Goal: Task Accomplishment & Management: Complete application form

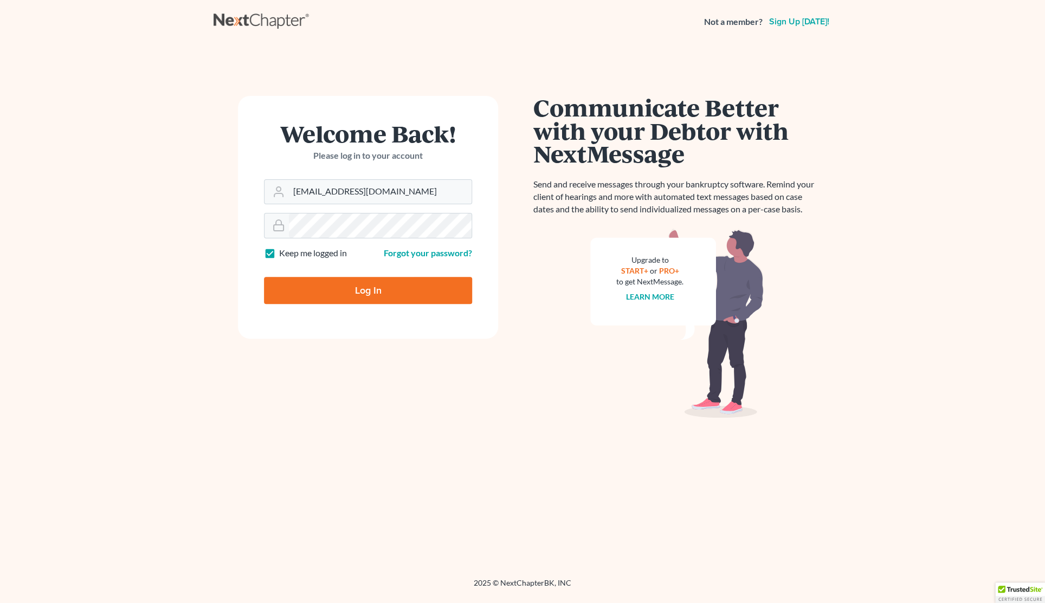
click at [341, 291] on input "Log In" at bounding box center [368, 290] width 208 height 27
type input "Thinking..."
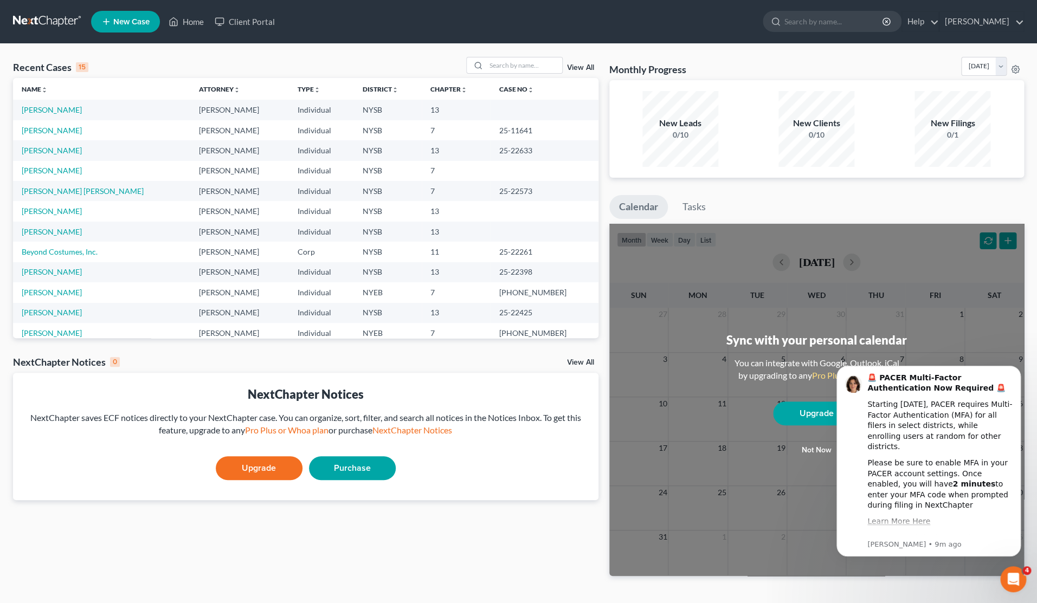
click at [131, 22] on span "New Case" at bounding box center [131, 22] width 36 height 8
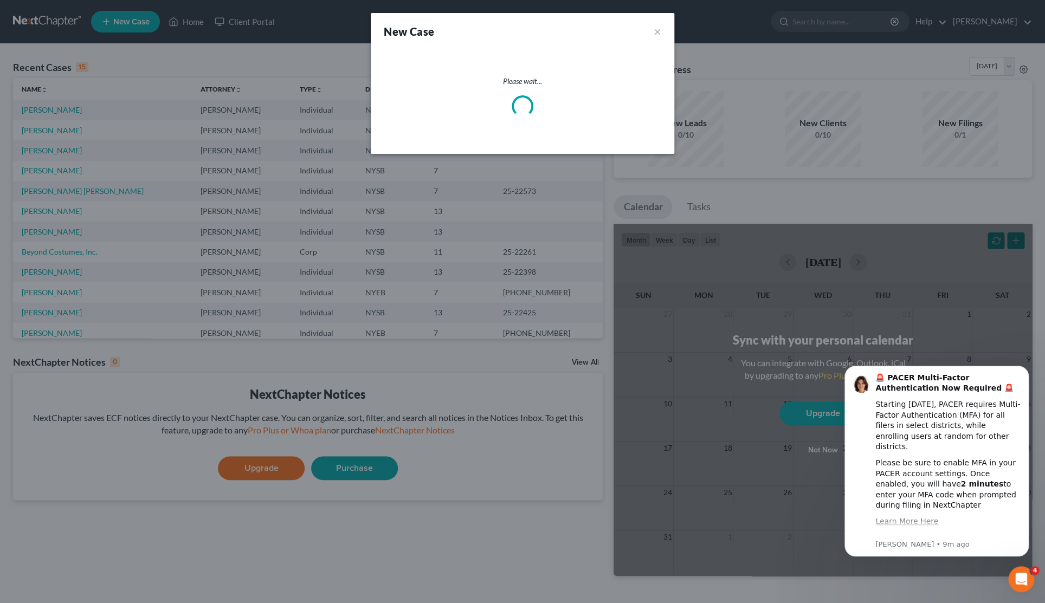
select select "55"
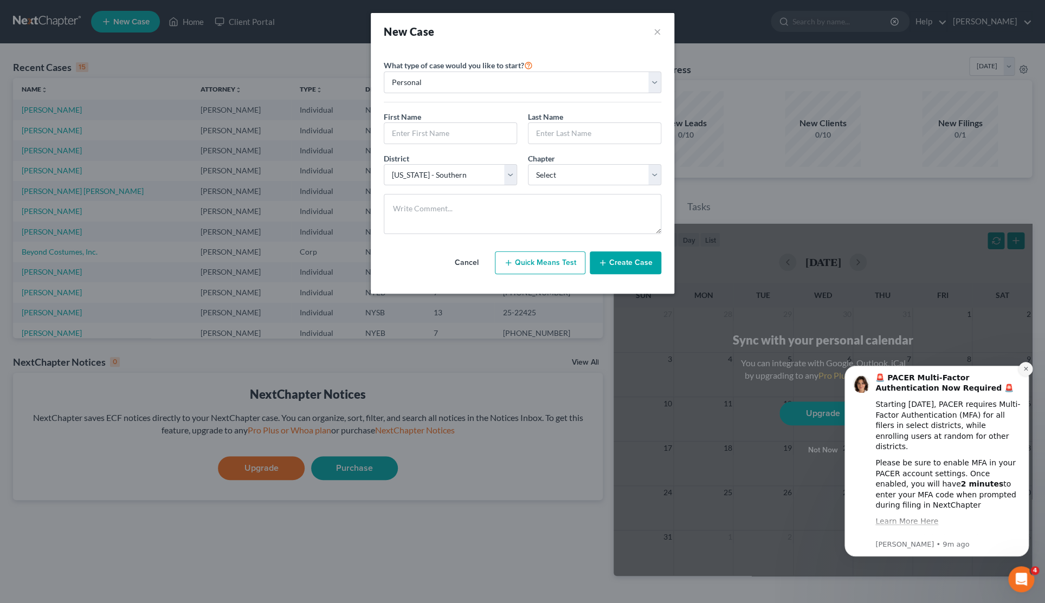
click at [1024, 371] on icon "Dismiss notification" at bounding box center [1026, 369] width 6 height 6
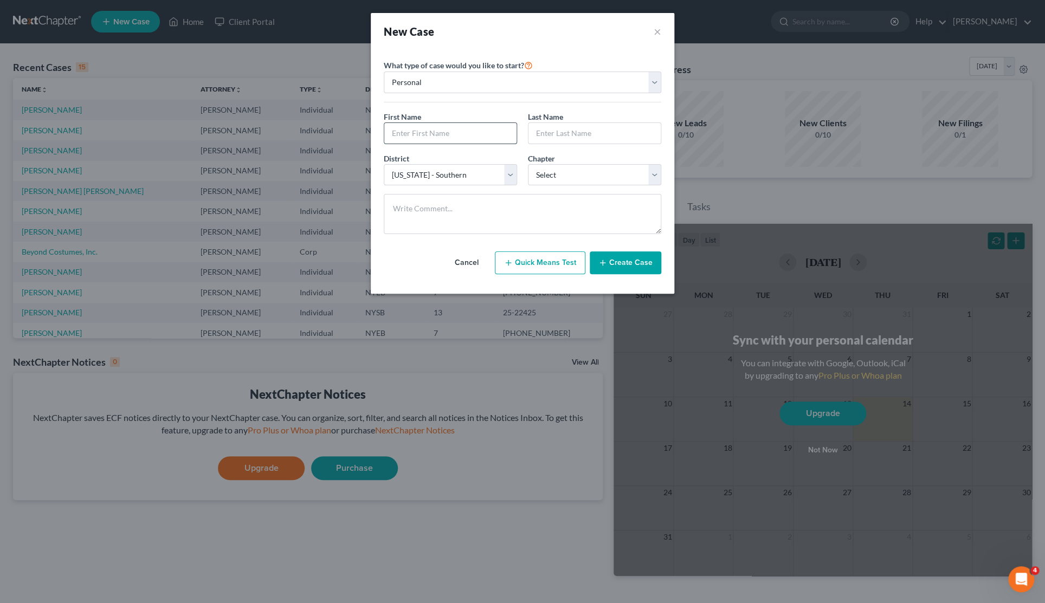
click at [450, 138] on input "text" at bounding box center [450, 133] width 132 height 21
type input "[PERSON_NAME]"
click at [528, 164] on select "Select 7 11 12 13" at bounding box center [594, 175] width 133 height 22
select select "0"
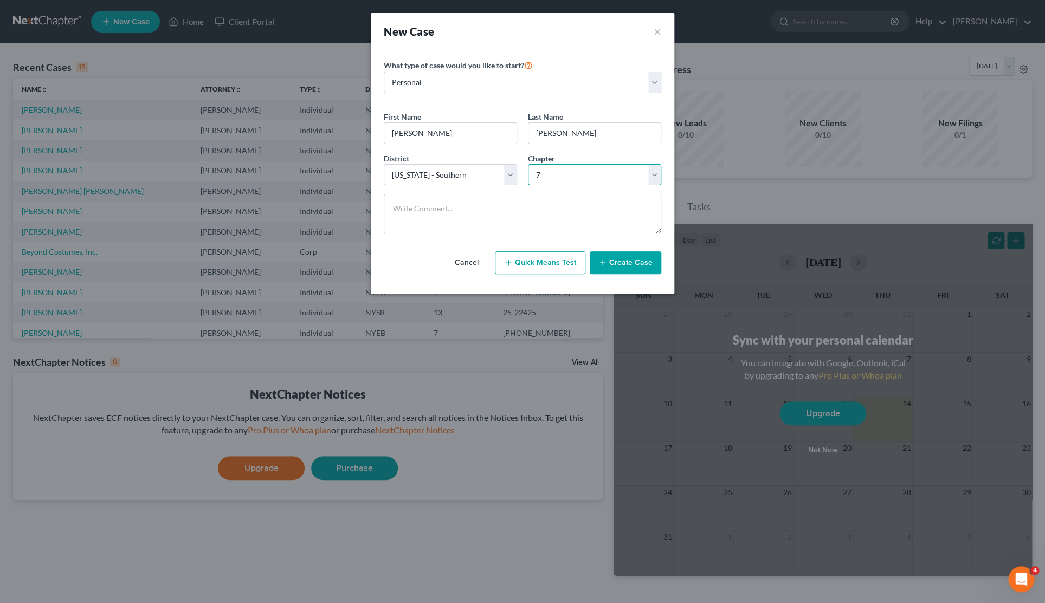
click option "7" at bounding box center [0, 0] width 0 height 0
click at [611, 266] on button "Create Case" at bounding box center [626, 262] width 72 height 23
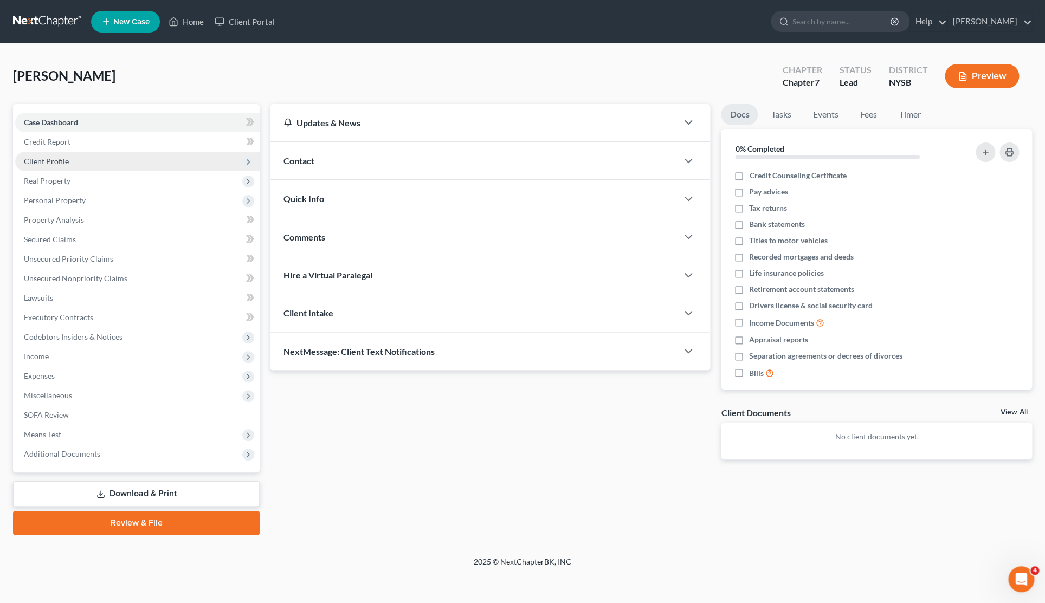
click at [73, 161] on span "Client Profile" at bounding box center [137, 162] width 244 height 20
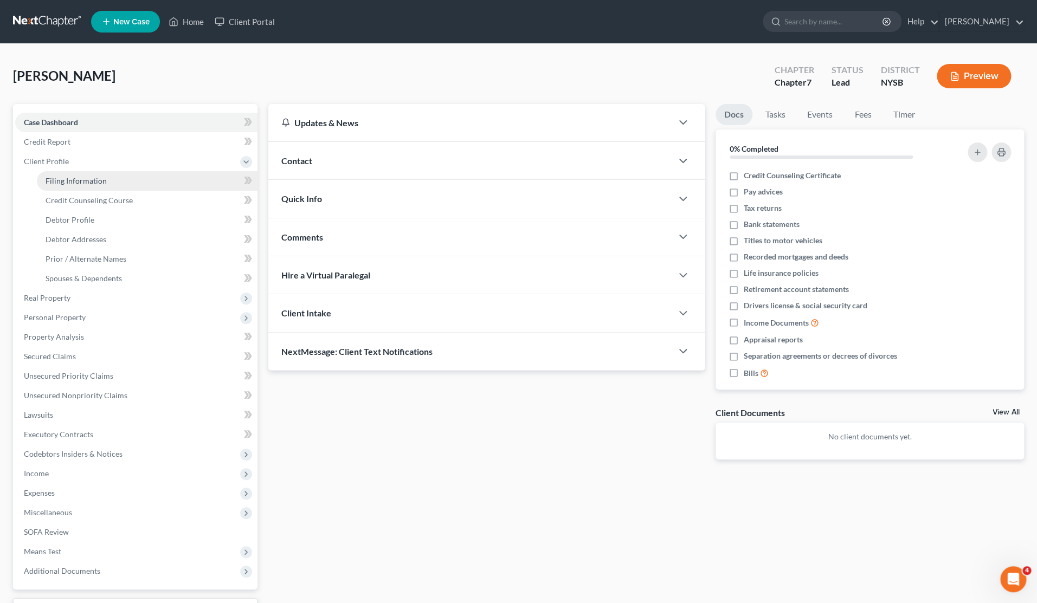
click at [80, 172] on link "Filing Information" at bounding box center [147, 181] width 221 height 20
select select "1"
select select "0"
select select "55"
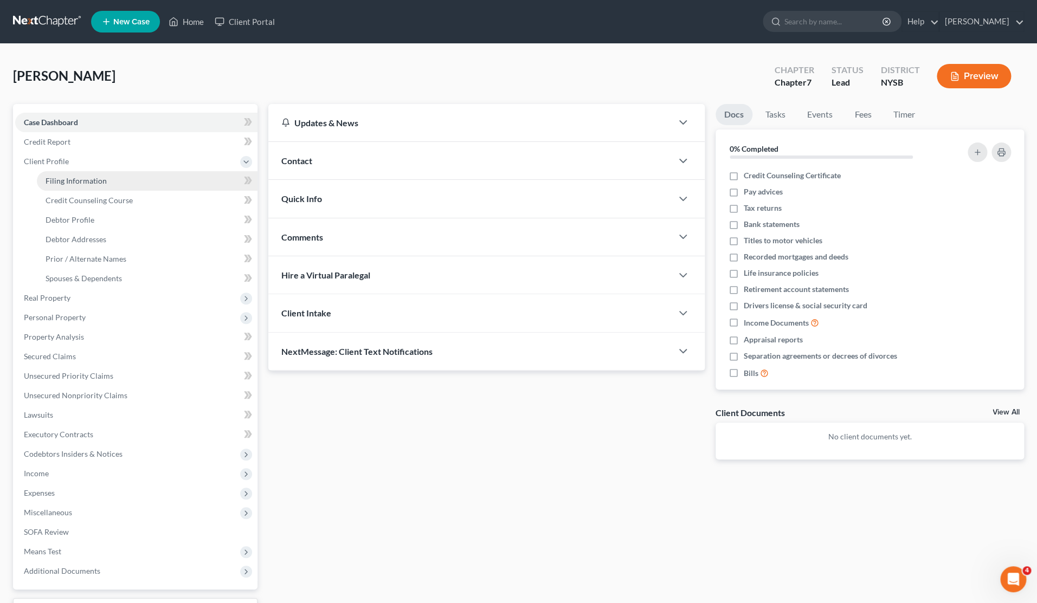
select select "35"
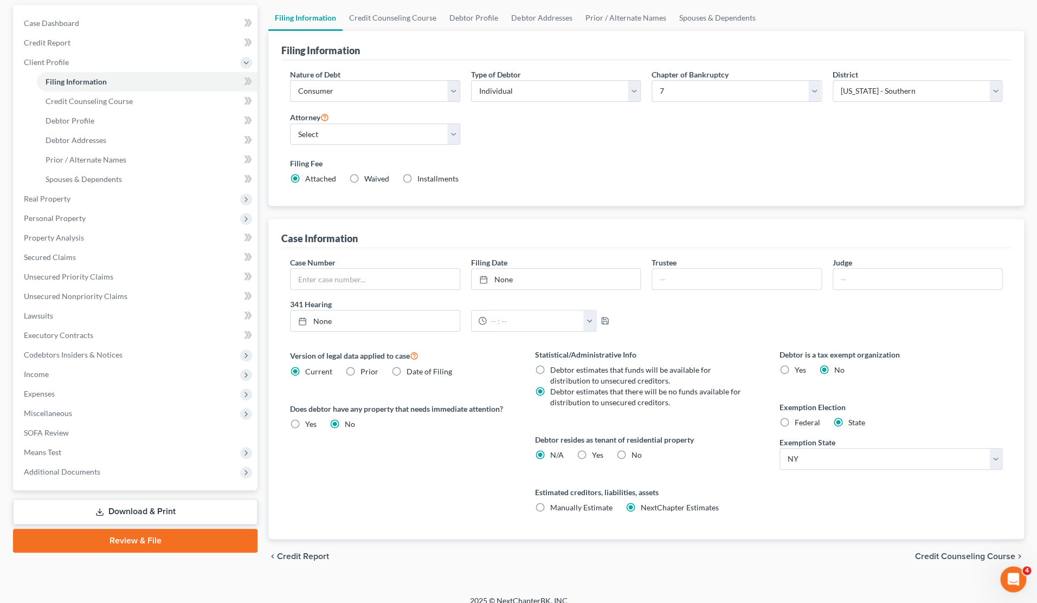
scroll to position [93, 0]
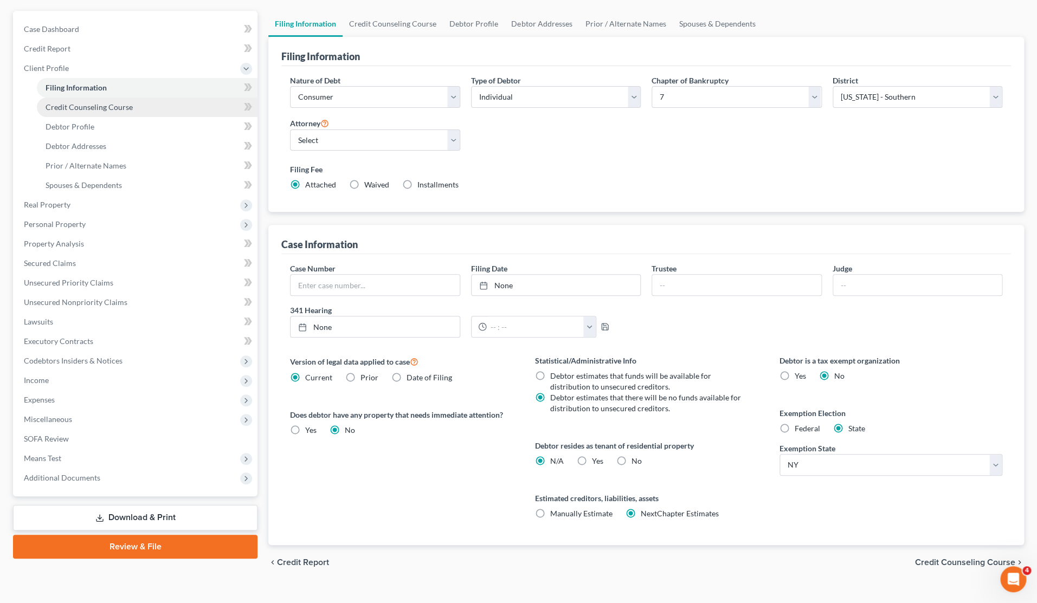
click at [92, 100] on link "Credit Counseling Course" at bounding box center [147, 108] width 221 height 20
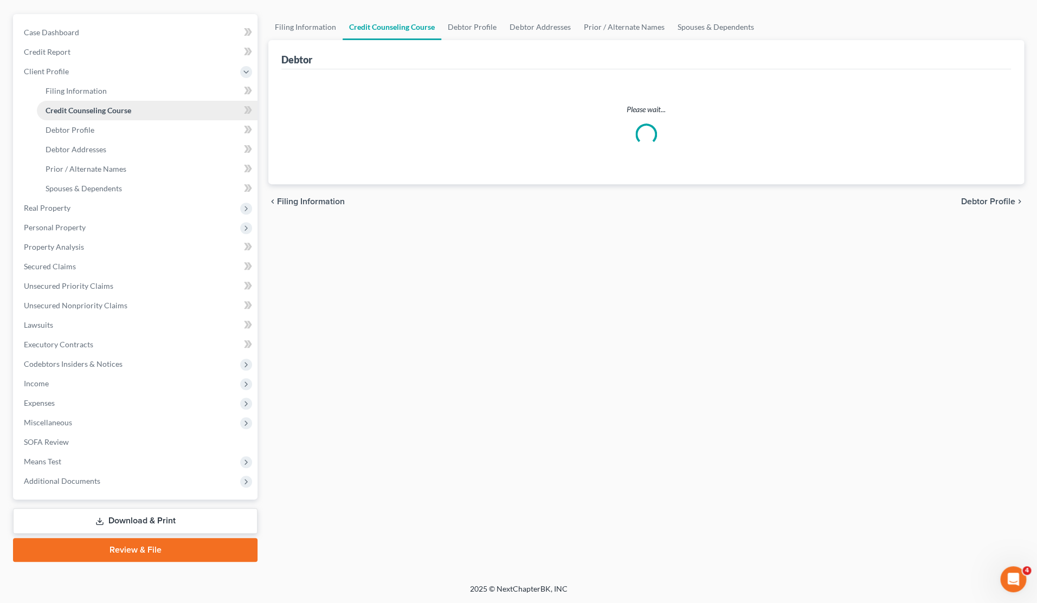
scroll to position [89, 0]
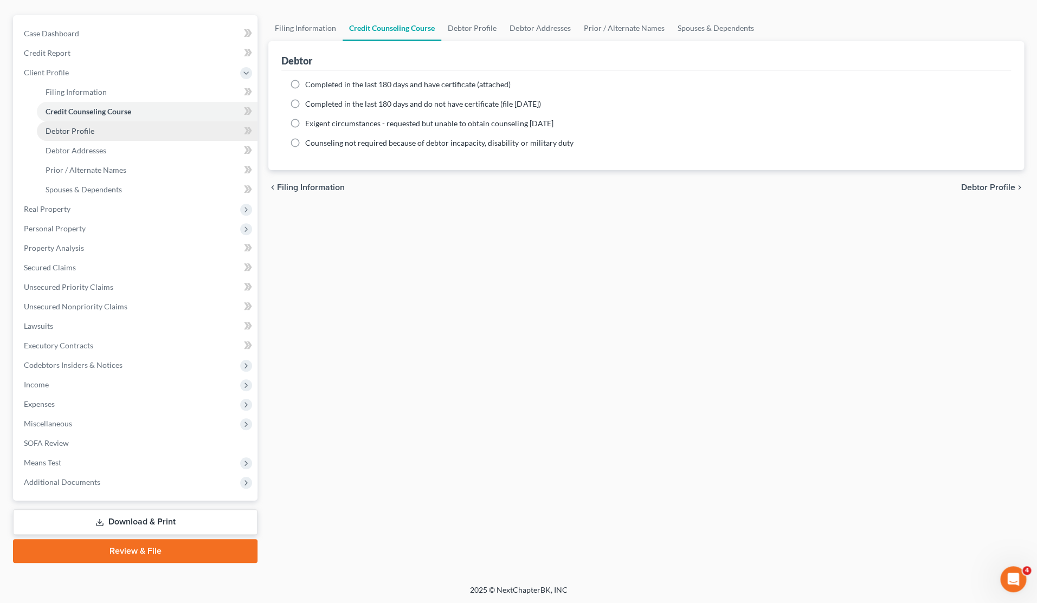
click at [95, 126] on link "Debtor Profile" at bounding box center [147, 131] width 221 height 20
select select "0"
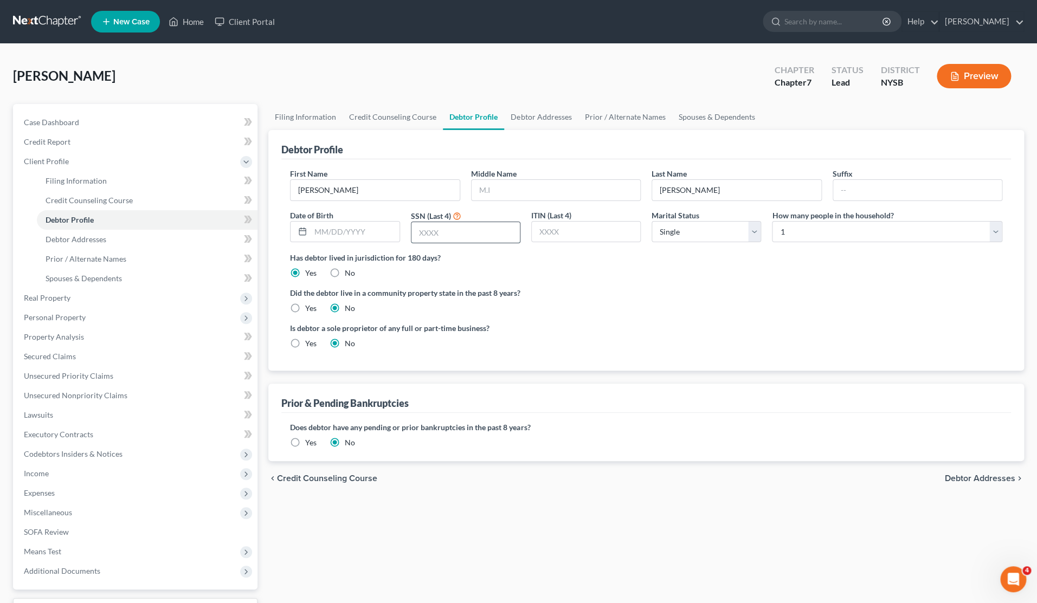
click at [461, 237] on input "text" at bounding box center [465, 232] width 108 height 21
type input "5249"
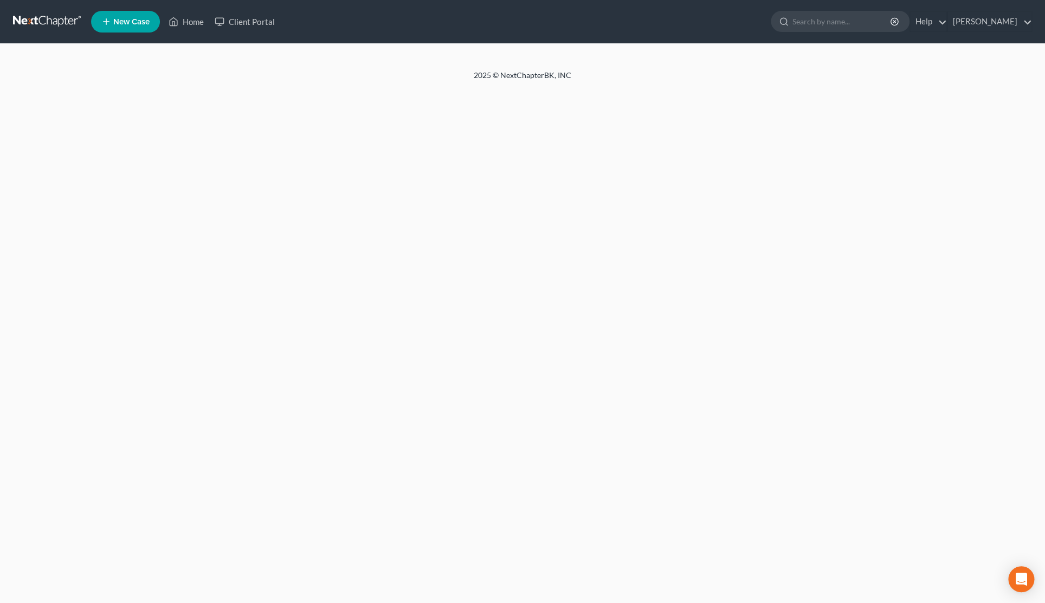
select select "0"
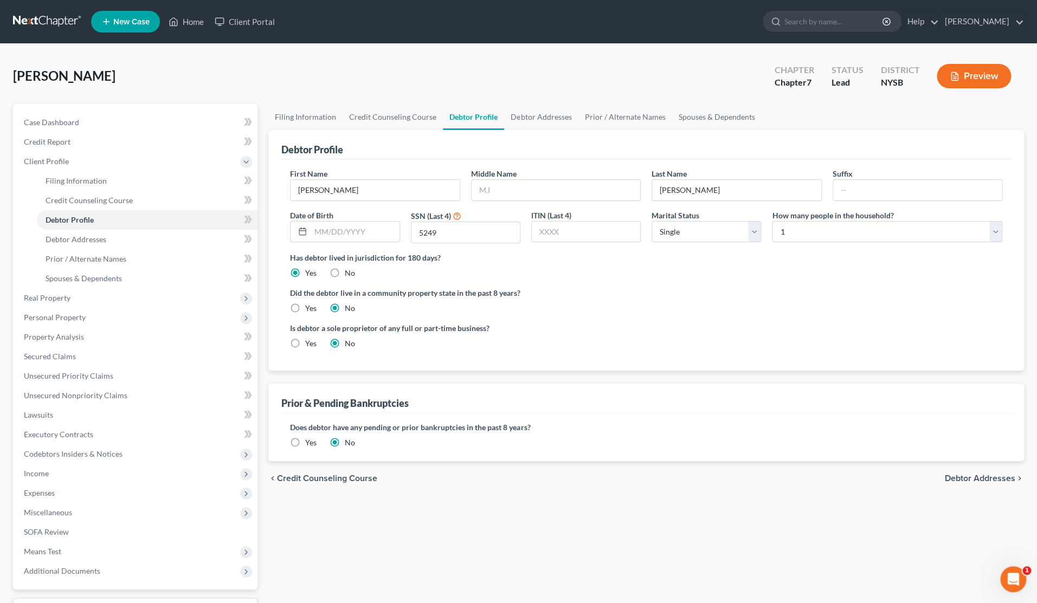
click at [981, 308] on div "Did the debtor live in a community property state in the past 8 years? Yes No" at bounding box center [646, 300] width 712 height 27
select select "1"
click option "Married" at bounding box center [0, 0] width 0 height 0
click at [772, 221] on select "Select 1 2 3 4 5 6 7 8 9 10 11 12 13 14 15 16 17 18 19 20" at bounding box center [887, 232] width 230 height 22
select select "3"
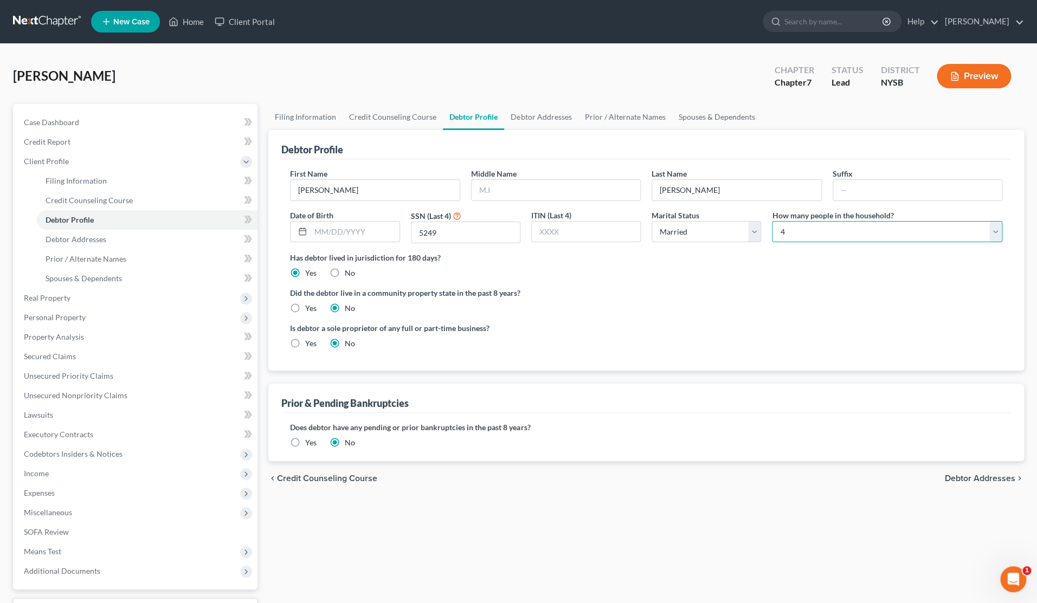
click option "4" at bounding box center [0, 0] width 0 height 0
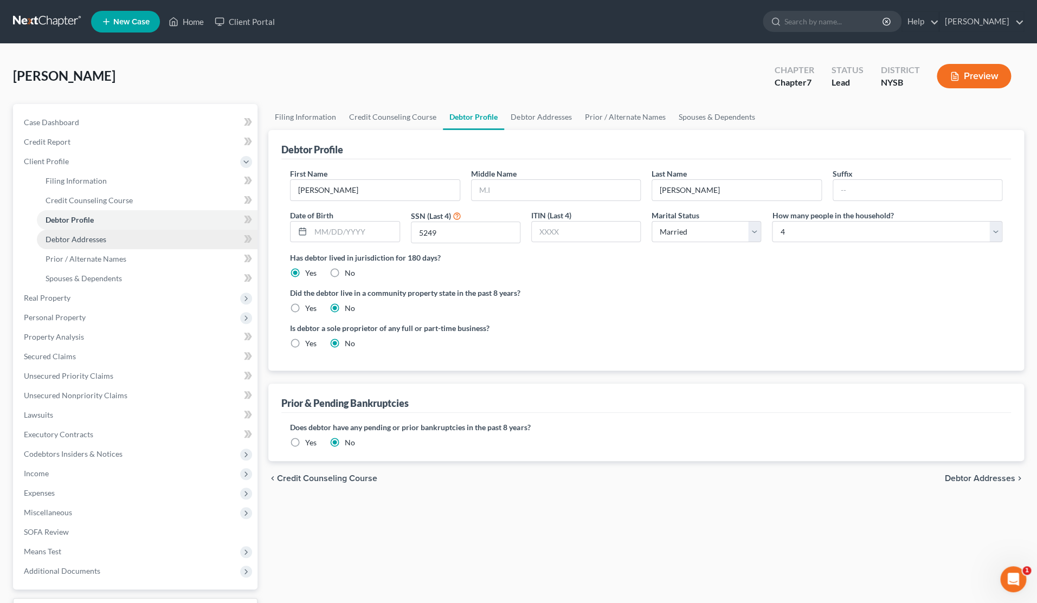
click at [73, 242] on span "Debtor Addresses" at bounding box center [76, 239] width 61 height 9
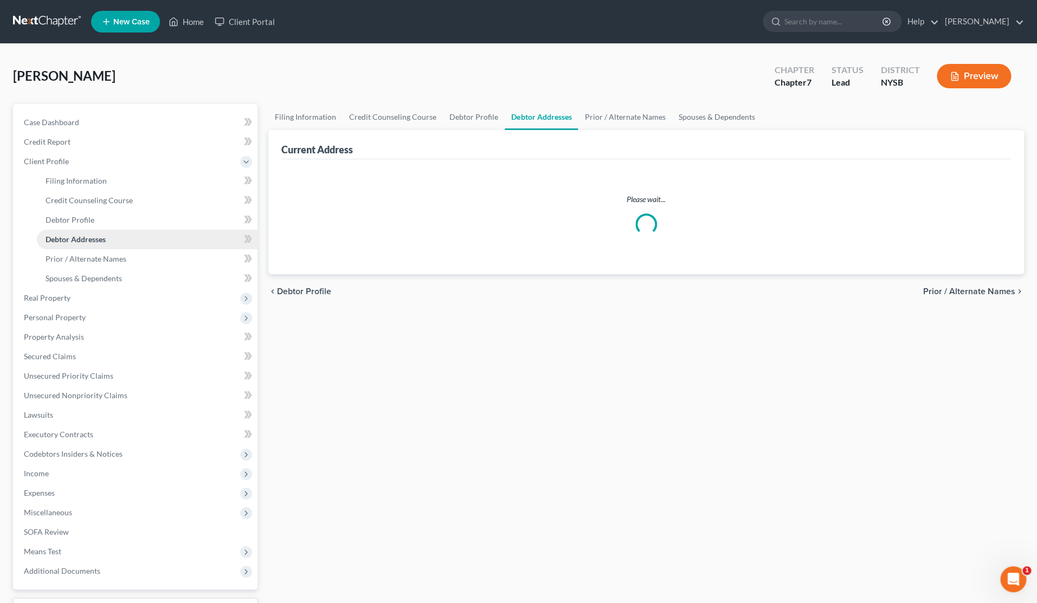
select select "0"
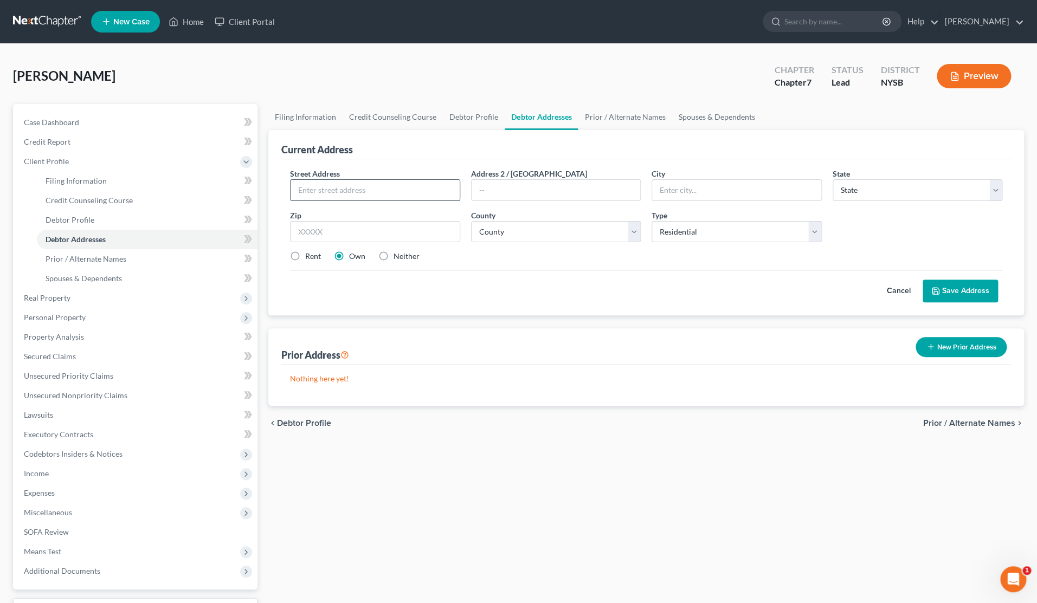
click at [334, 193] on input "text" at bounding box center [374, 190] width 169 height 21
type input "82 Fox Run, Unit 4-82 G34"
click at [358, 232] on input "text" at bounding box center [375, 232] width 170 height 22
type input "10590"
type input "[GEOGRAPHIC_DATA]"
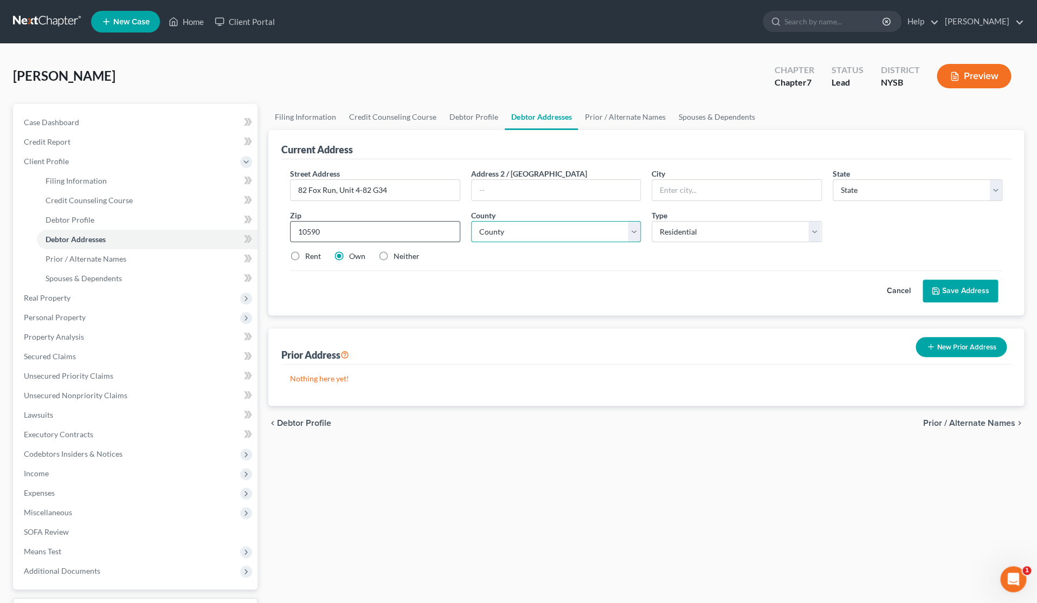
select select "35"
click at [471, 221] on select "County [GEOGRAPHIC_DATA] [GEOGRAPHIC_DATA] [GEOGRAPHIC_DATA] [GEOGRAPHIC_DATA] …" at bounding box center [556, 232] width 170 height 22
select select "59"
click option "[GEOGRAPHIC_DATA]" at bounding box center [0, 0] width 0 height 0
click at [951, 290] on button "Save Address" at bounding box center [959, 291] width 75 height 23
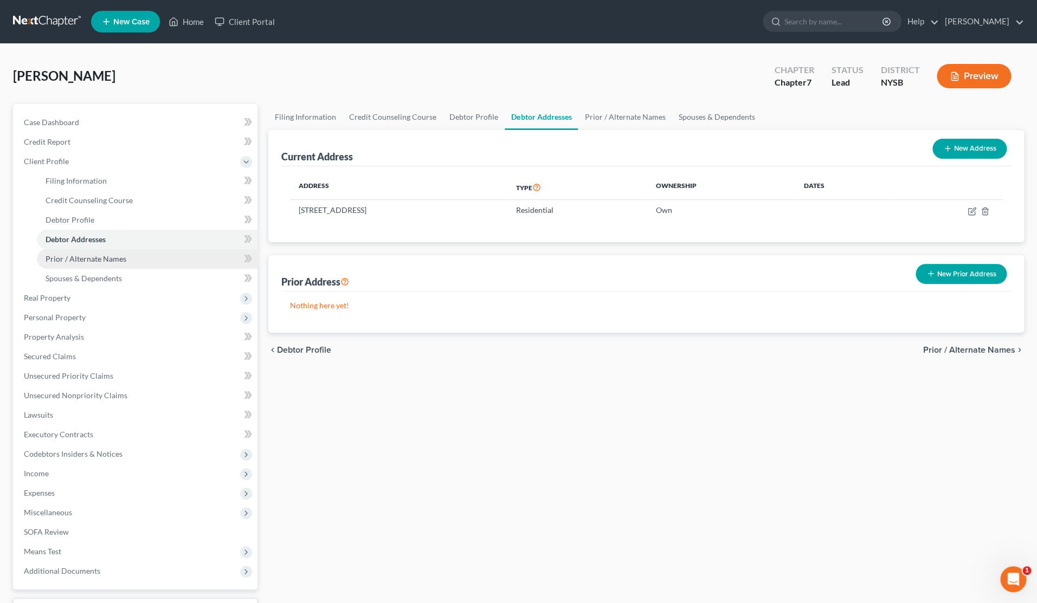
click at [120, 262] on span "Prior / Alternate Names" at bounding box center [86, 258] width 81 height 9
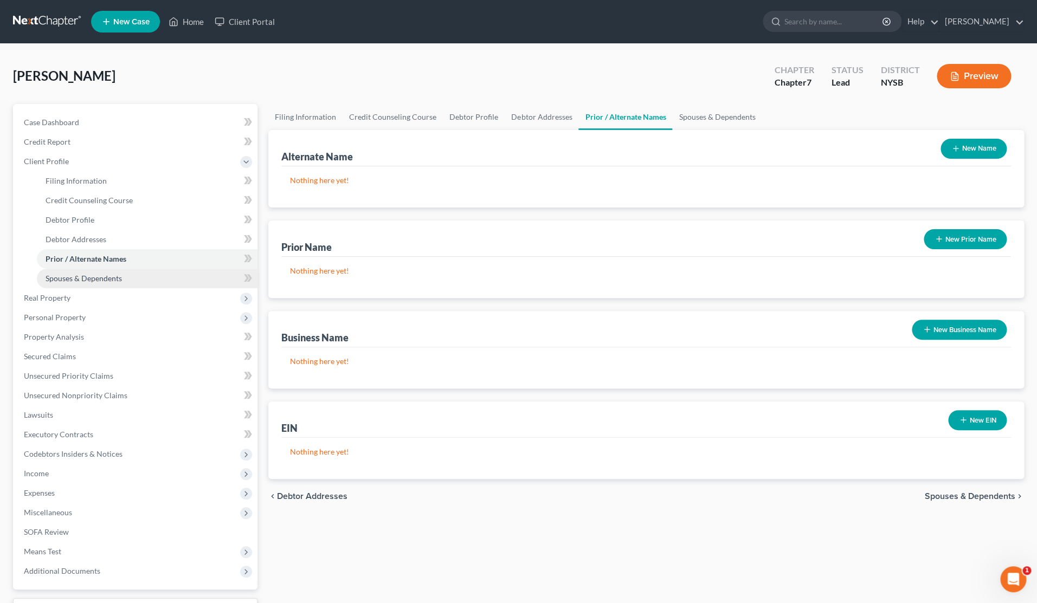
click at [138, 277] on link "Spouses & Dependents" at bounding box center [147, 279] width 221 height 20
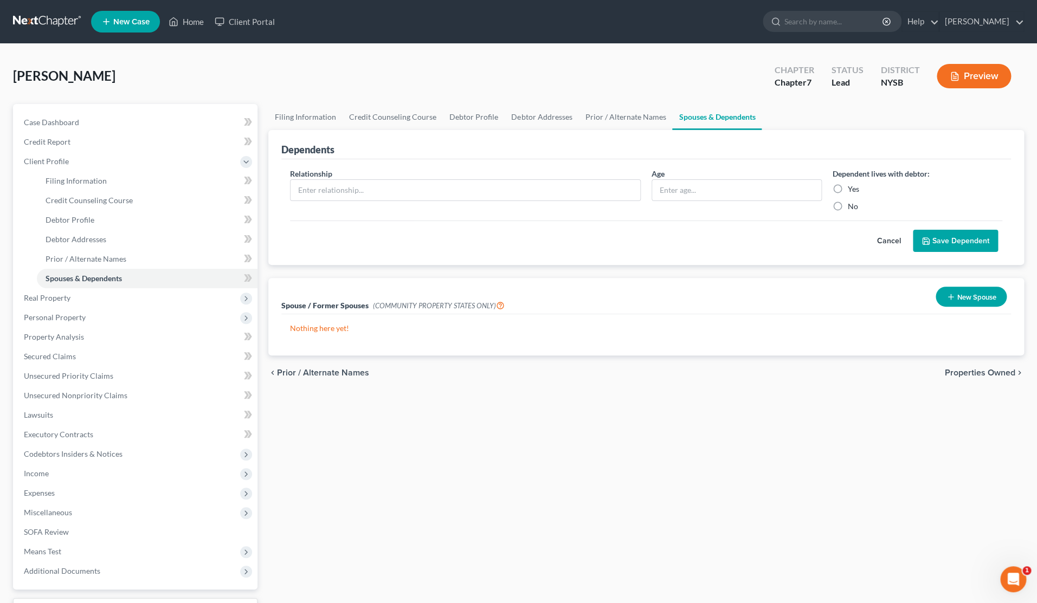
click at [848, 187] on label "Yes" at bounding box center [853, 189] width 11 height 11
click at [852, 187] on input "Yes" at bounding box center [855, 187] width 7 height 7
radio input "true"
click at [442, 191] on input "text" at bounding box center [465, 190] width 350 height 21
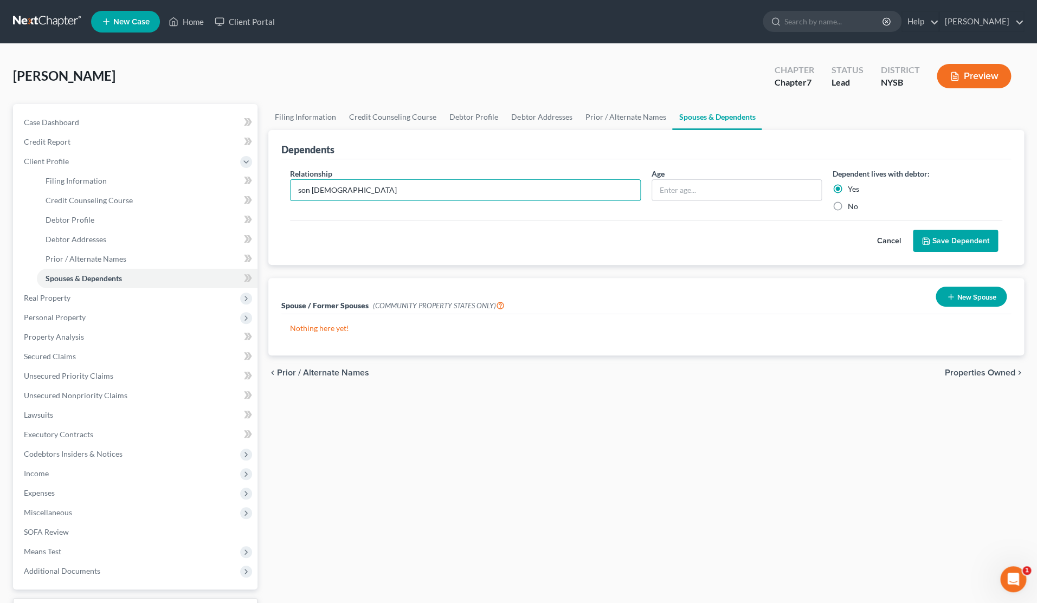
type input "son [DEMOGRAPHIC_DATA]"
click at [937, 234] on button "Save Dependent" at bounding box center [955, 241] width 85 height 23
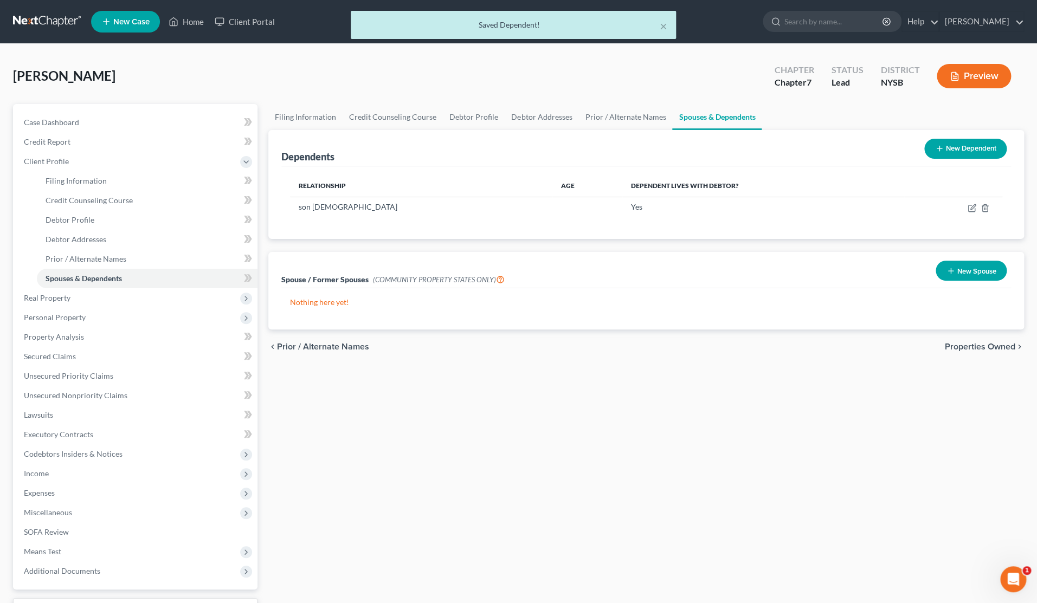
click at [965, 151] on button "New Dependent" at bounding box center [965, 149] width 82 height 20
click at [965, 151] on div "Dependents New Dependent" at bounding box center [645, 148] width 729 height 36
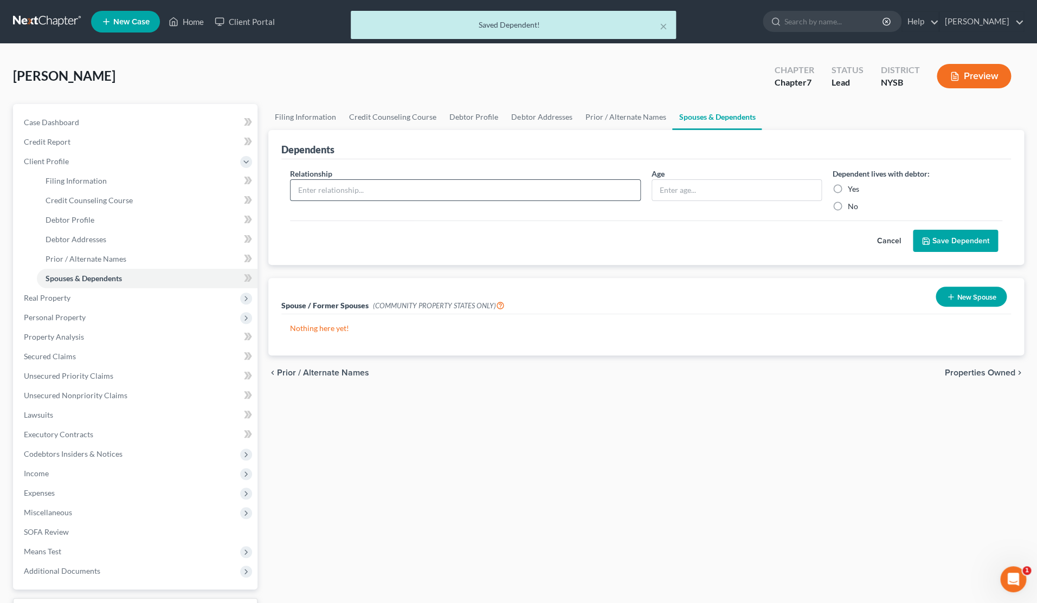
click at [489, 182] on input "text" at bounding box center [465, 190] width 350 height 21
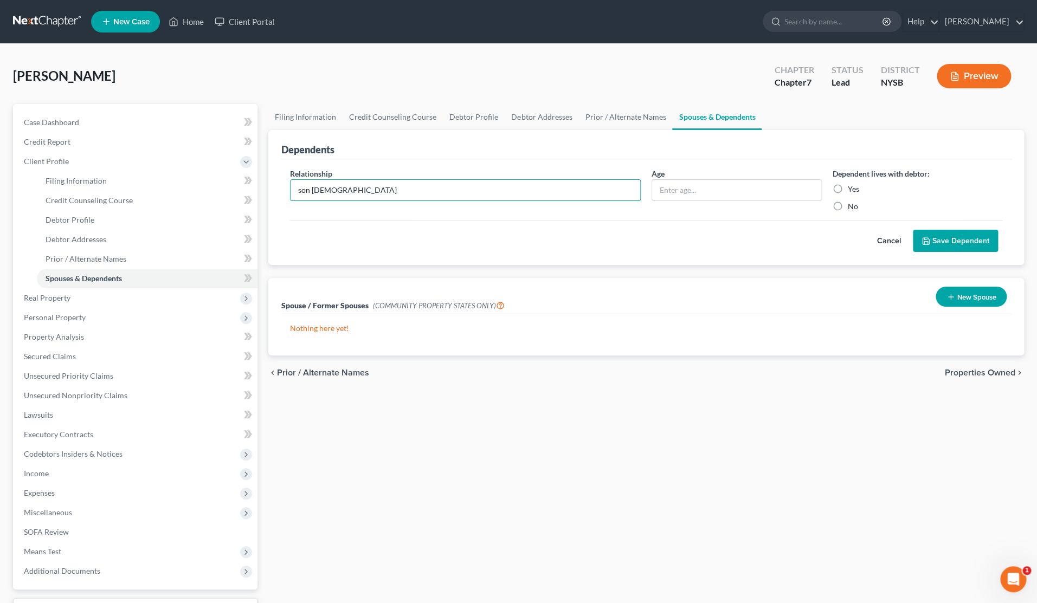
type input "son [DEMOGRAPHIC_DATA]"
click at [848, 190] on label "Yes" at bounding box center [853, 189] width 11 height 11
click at [852, 190] on input "Yes" at bounding box center [855, 187] width 7 height 7
radio input "true"
click at [934, 240] on button "Save Dependent" at bounding box center [955, 241] width 85 height 23
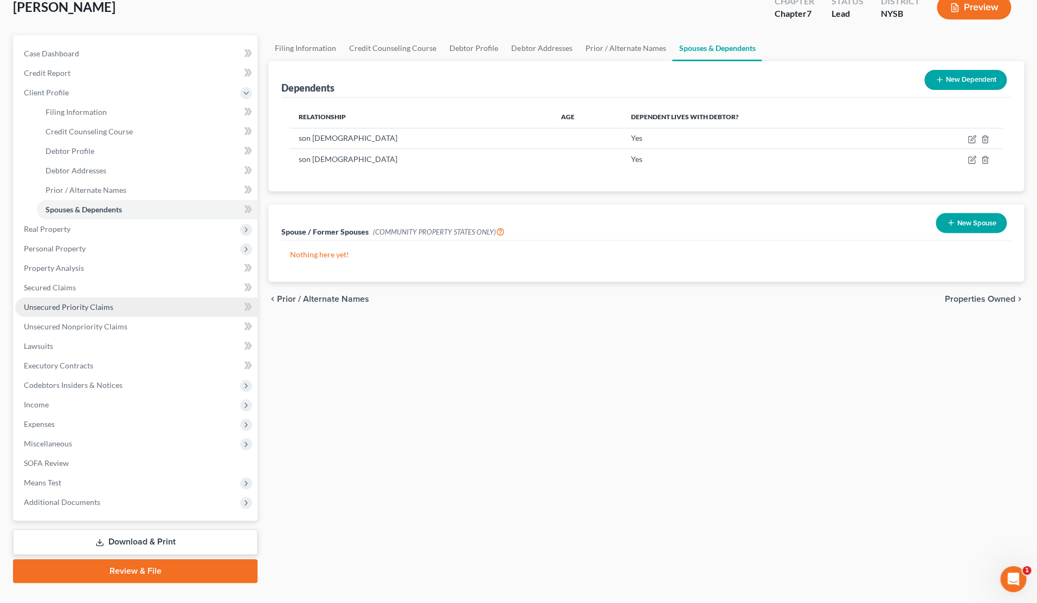
scroll to position [89, 0]
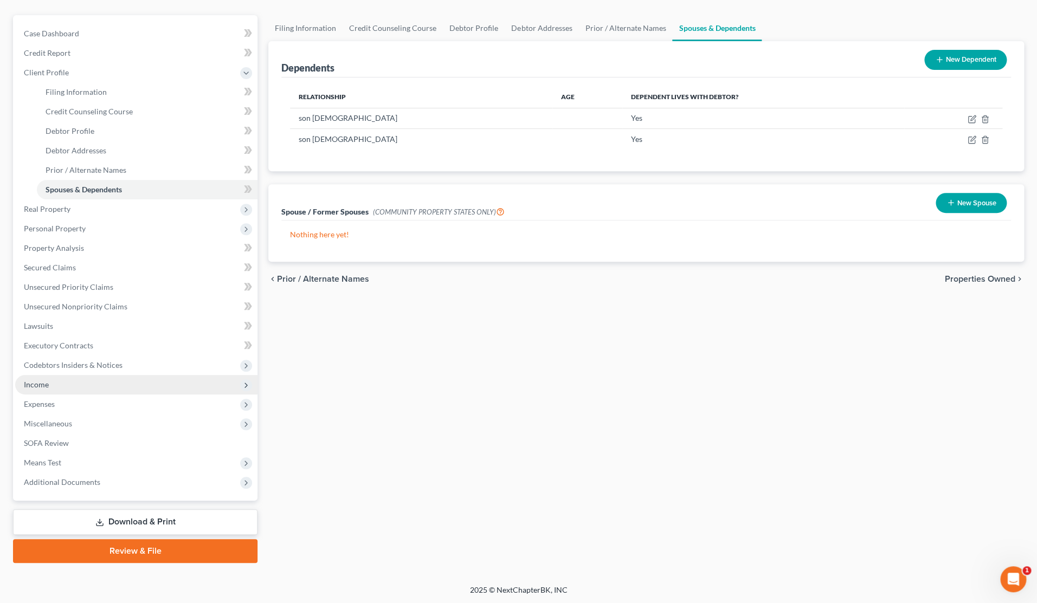
click at [68, 377] on span "Income" at bounding box center [136, 385] width 242 height 20
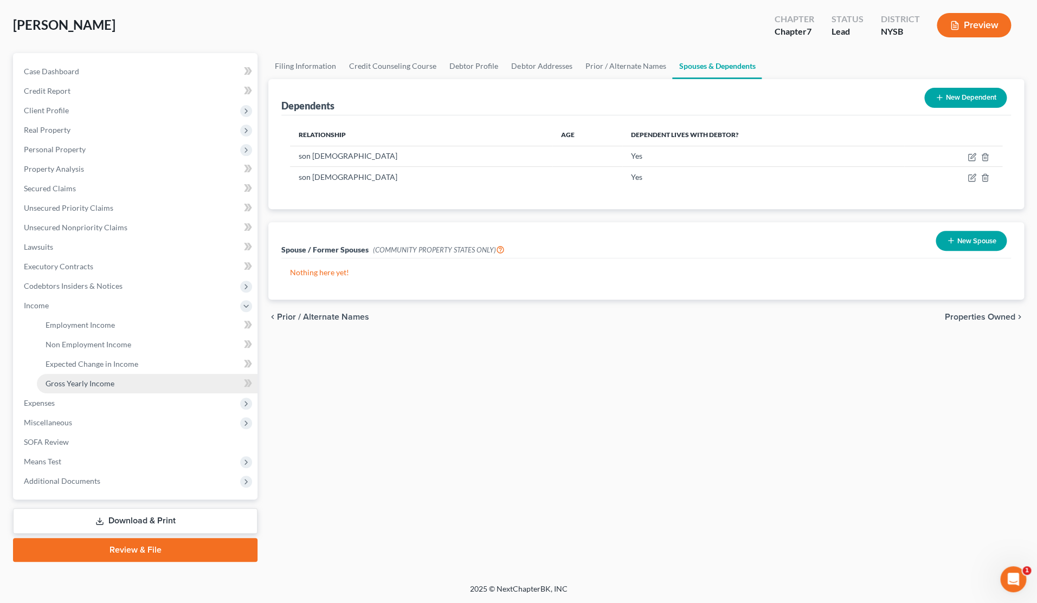
scroll to position [50, 0]
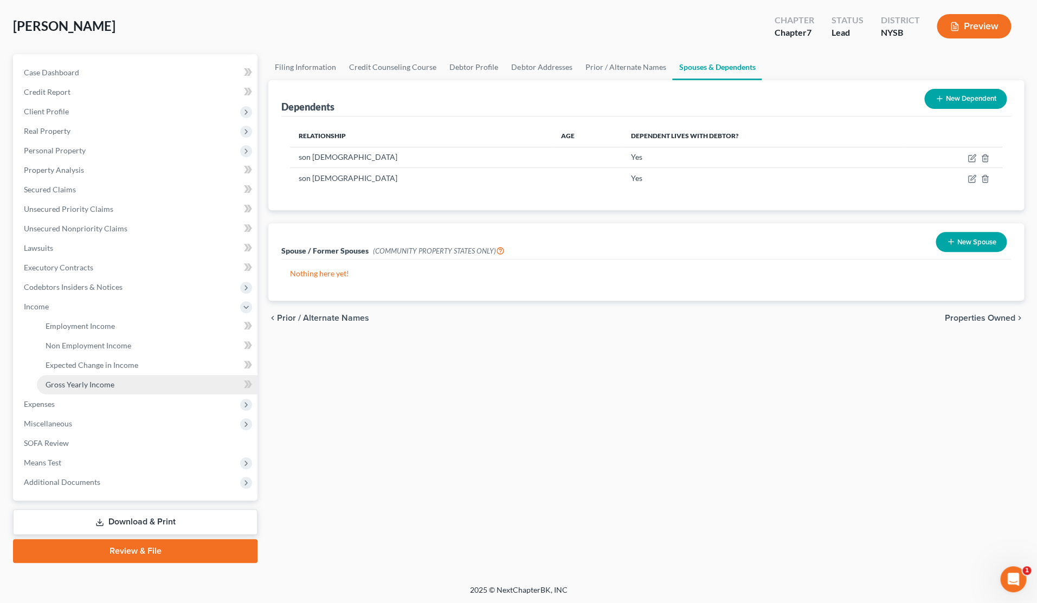
click at [84, 379] on link "Gross Yearly Income" at bounding box center [147, 385] width 221 height 20
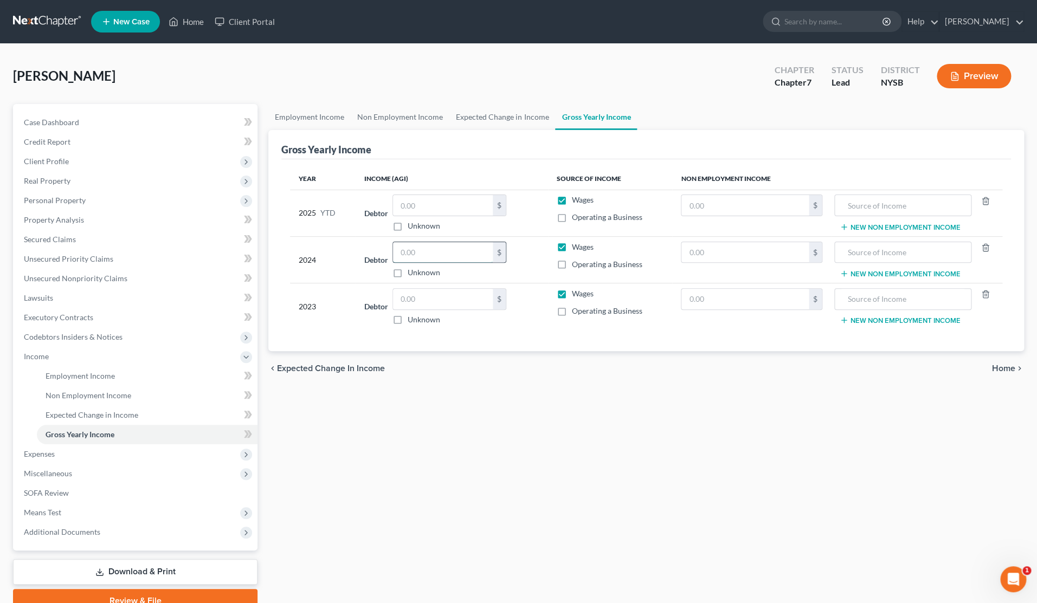
click at [412, 256] on input "text" at bounding box center [443, 252] width 100 height 21
type input "140,830"
click at [854, 256] on input "text" at bounding box center [903, 252] width 126 height 21
type input "Joint Gross Income"
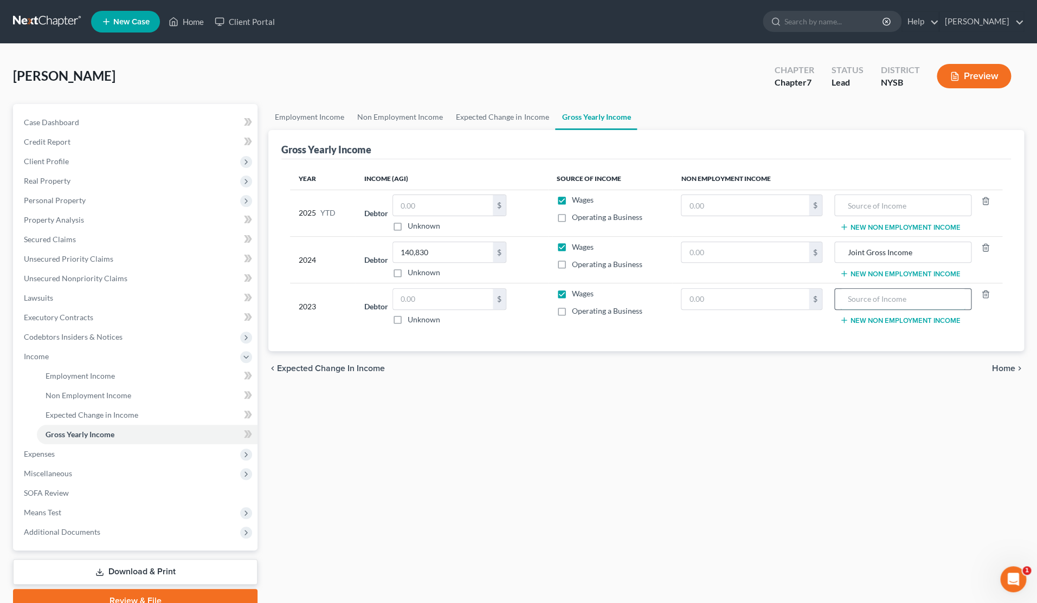
click at [853, 292] on input "text" at bounding box center [903, 299] width 126 height 21
type input "Joint Gross Income"
click at [473, 294] on input "text" at bounding box center [443, 299] width 100 height 21
type input "139,410"
click at [420, 207] on input "text" at bounding box center [443, 205] width 100 height 21
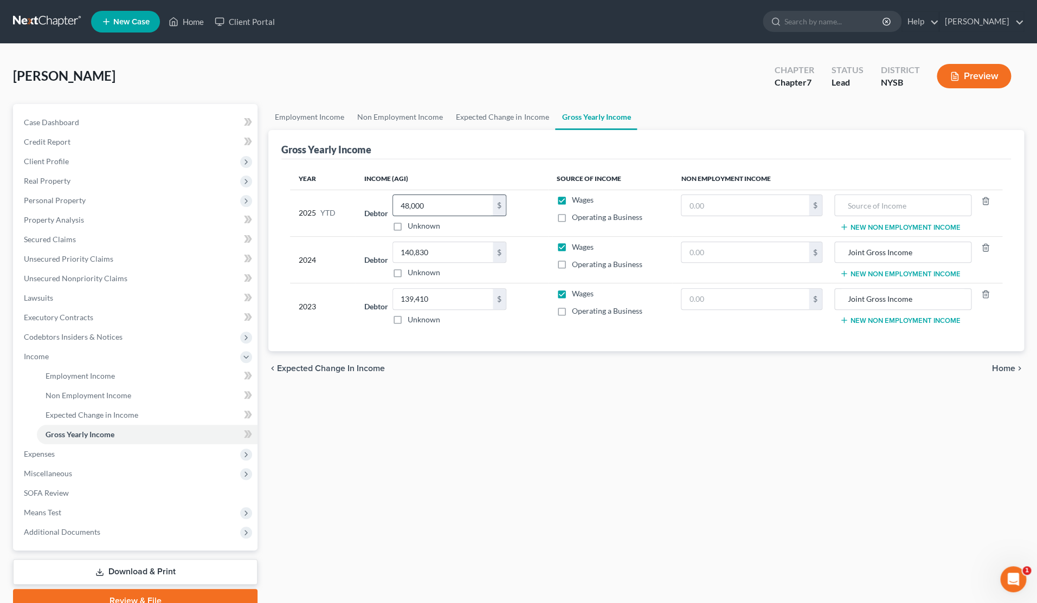
drag, startPoint x: 428, startPoint y: 204, endPoint x: 400, endPoint y: 201, distance: 27.8
click at [402, 201] on input "48,000" at bounding box center [443, 205] width 100 height 21
click at [393, 202] on input "48,000" at bounding box center [443, 205] width 100 height 21
click at [424, 206] on input "48,000" at bounding box center [443, 205] width 100 height 21
type input "4"
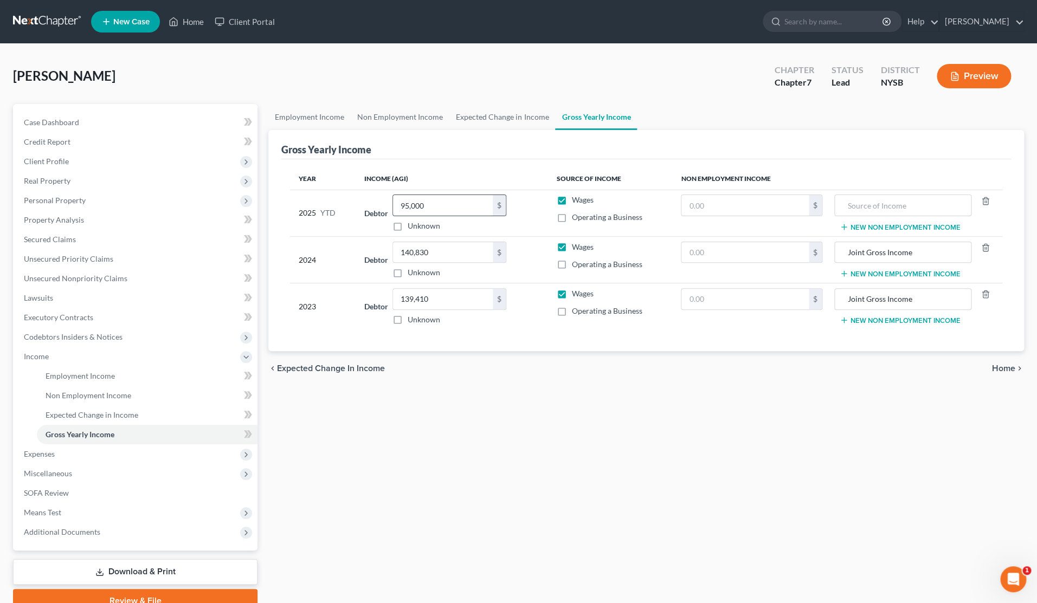
type input "95,000"
click at [848, 210] on input "text" at bounding box center [903, 205] width 126 height 21
type input "Joint Gross Income"
click at [105, 381] on link "Employment Income" at bounding box center [147, 376] width 221 height 20
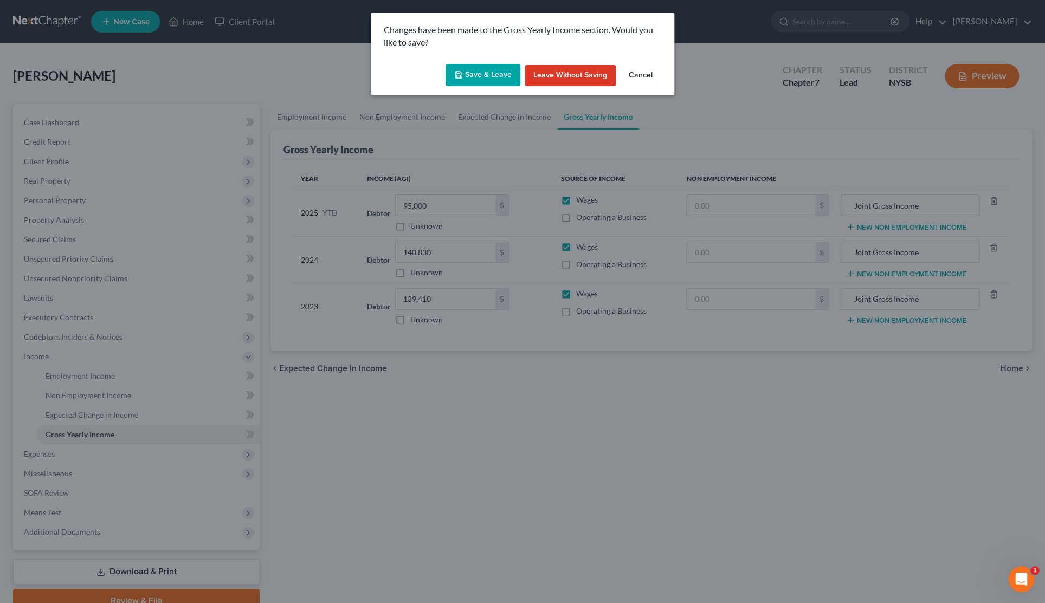
click at [486, 72] on button "Save & Leave" at bounding box center [482, 75] width 75 height 23
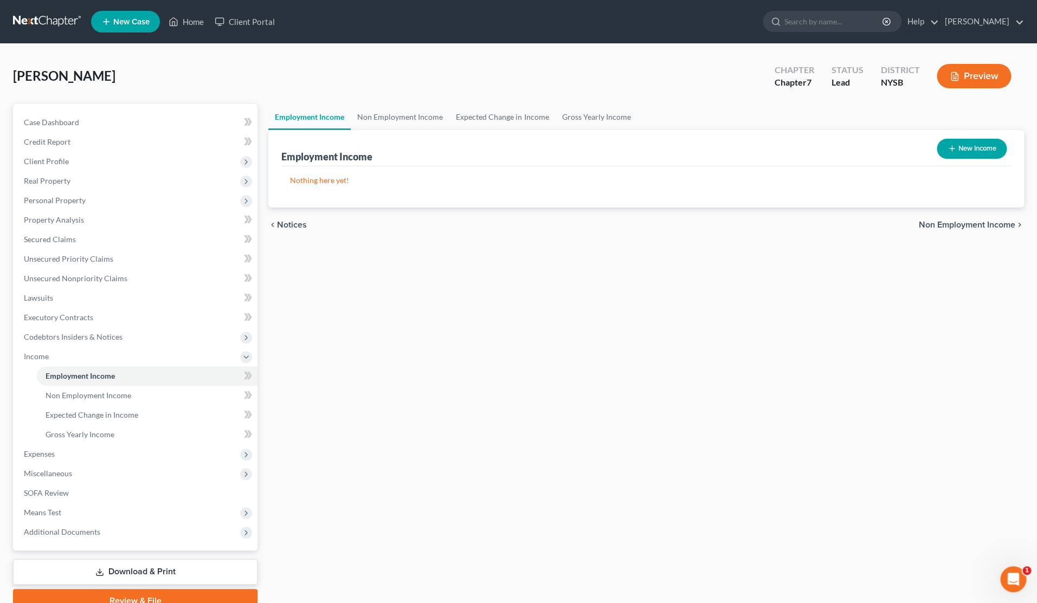
click at [976, 152] on button "New Income" at bounding box center [972, 149] width 70 height 20
select select "0"
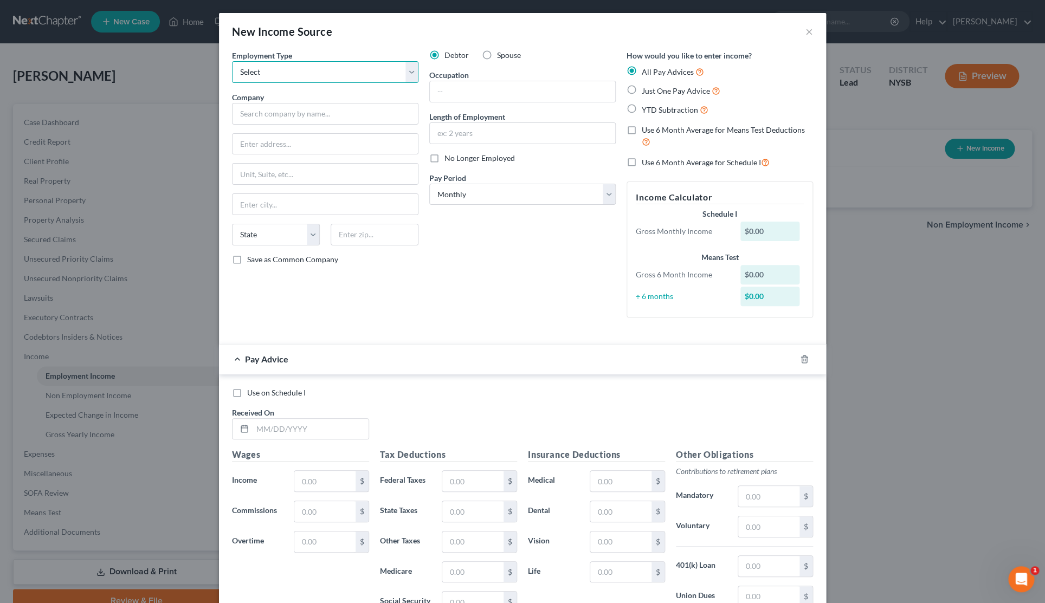
select select "0"
click option "Full or [DEMOGRAPHIC_DATA] Employment" at bounding box center [0, 0] width 0 height 0
click at [642, 94] on label "Just One Pay Advice" at bounding box center [681, 91] width 79 height 12
click at [646, 92] on input "Just One Pay Advice" at bounding box center [649, 88] width 7 height 7
radio input "true"
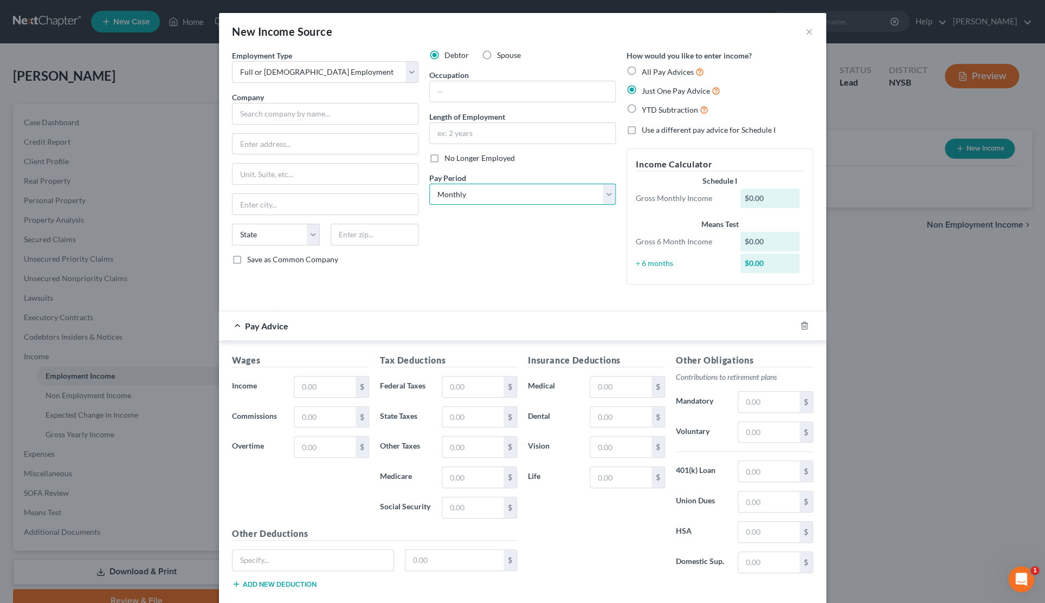
click option "Monthly" at bounding box center [0, 0] width 0 height 0
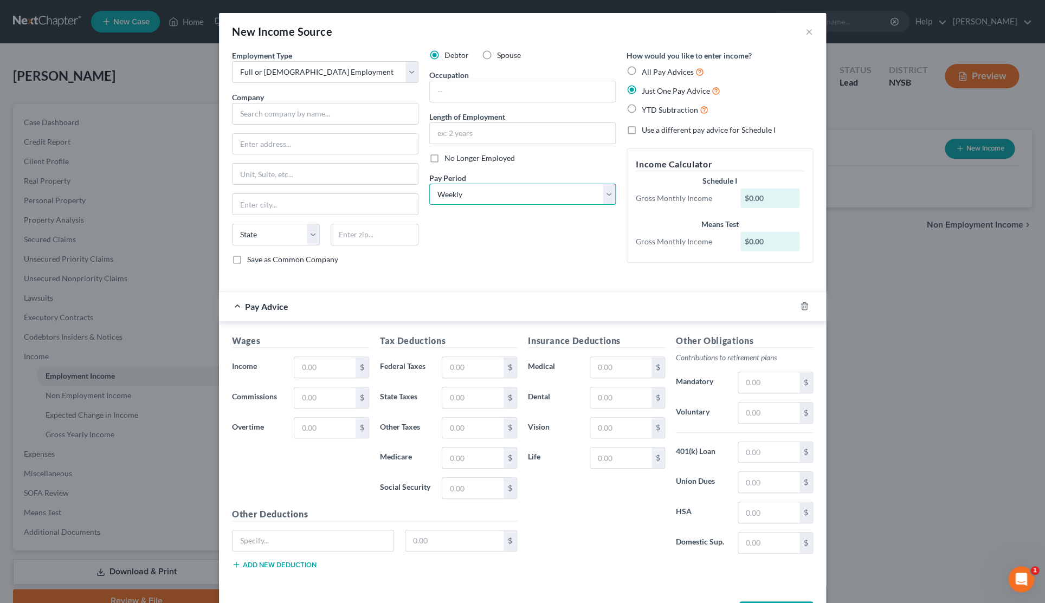
click option "Weekly" at bounding box center [0, 0] width 0 height 0
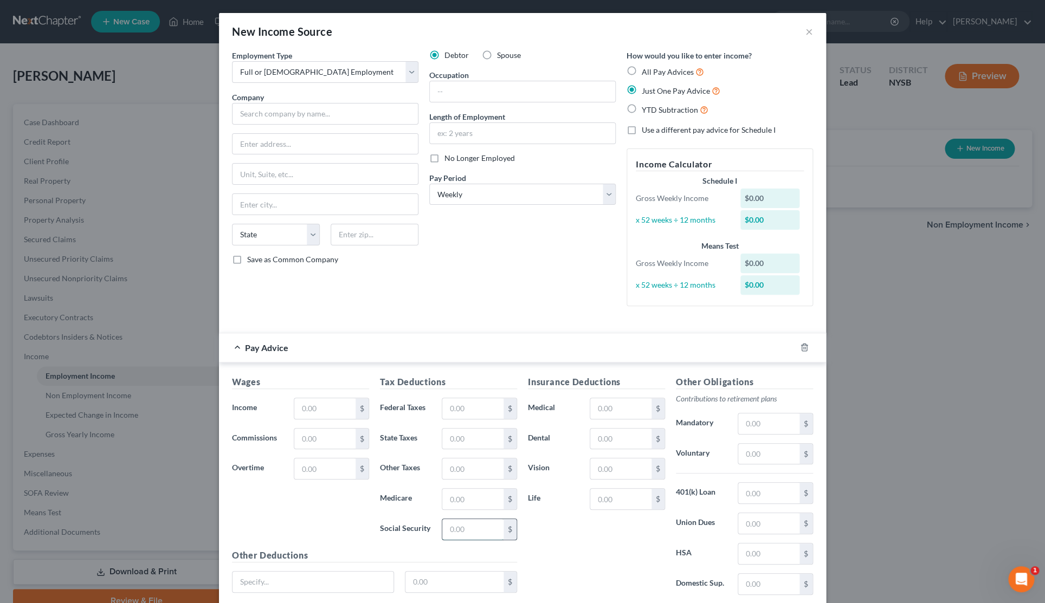
drag, startPoint x: 496, startPoint y: 533, endPoint x: 508, endPoint y: 533, distance: 11.9
click at [508, 533] on div "$" at bounding box center [479, 530] width 75 height 22
click at [510, 533] on div "$" at bounding box center [509, 529] width 13 height 21
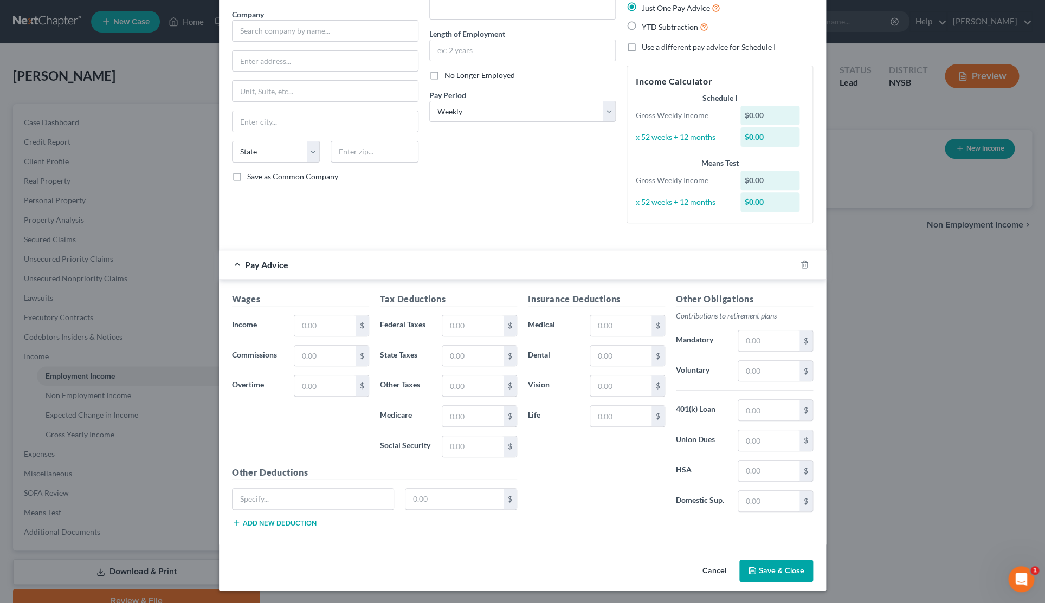
scroll to position [66, 0]
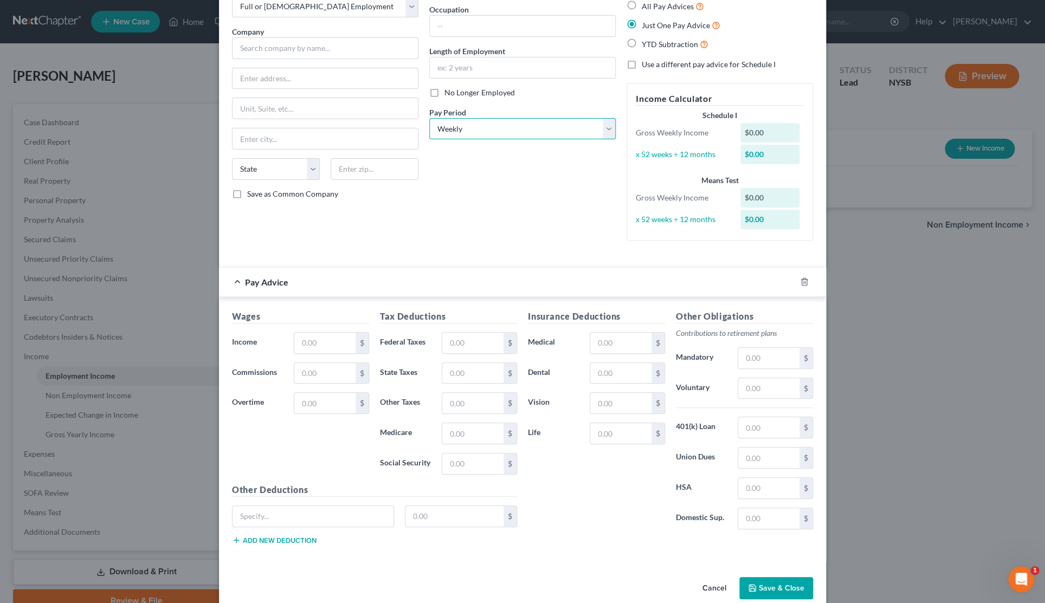
click at [429, 118] on select "Select Monthly Twice Monthly Every Other Week Weekly" at bounding box center [522, 129] width 186 height 22
select select "0"
click option "Monthly" at bounding box center [0, 0] width 0 height 0
click at [318, 344] on input "text" at bounding box center [324, 343] width 61 height 21
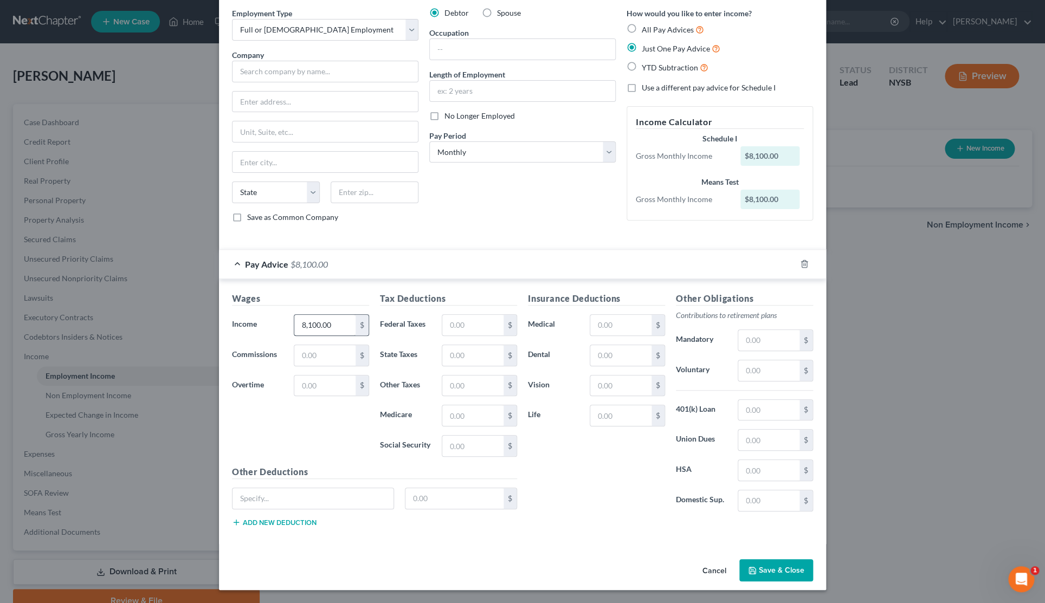
scroll to position [43, 0]
click at [307, 326] on input "8,100.00" at bounding box center [324, 325] width 61 height 21
type input "8,600.00"
click at [463, 330] on input "text" at bounding box center [472, 325] width 61 height 21
type input "542.94"
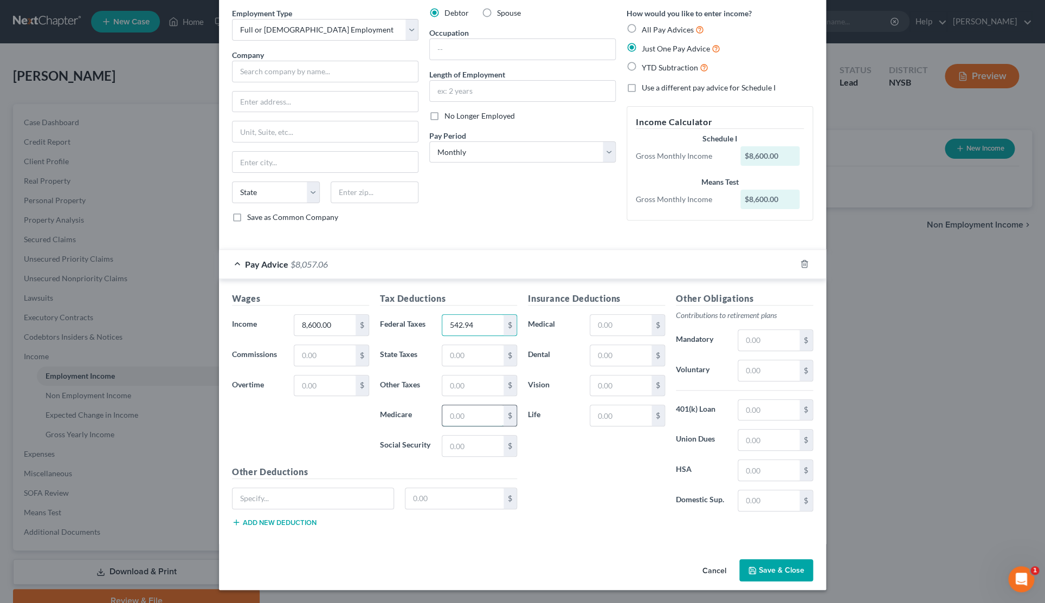
click at [461, 411] on input "text" at bounding box center [472, 415] width 61 height 21
type input "124.66"
click at [463, 445] on input "text" at bounding box center [472, 446] width 61 height 21
type input "533.03"
click at [472, 361] on input "text" at bounding box center [472, 355] width 61 height 21
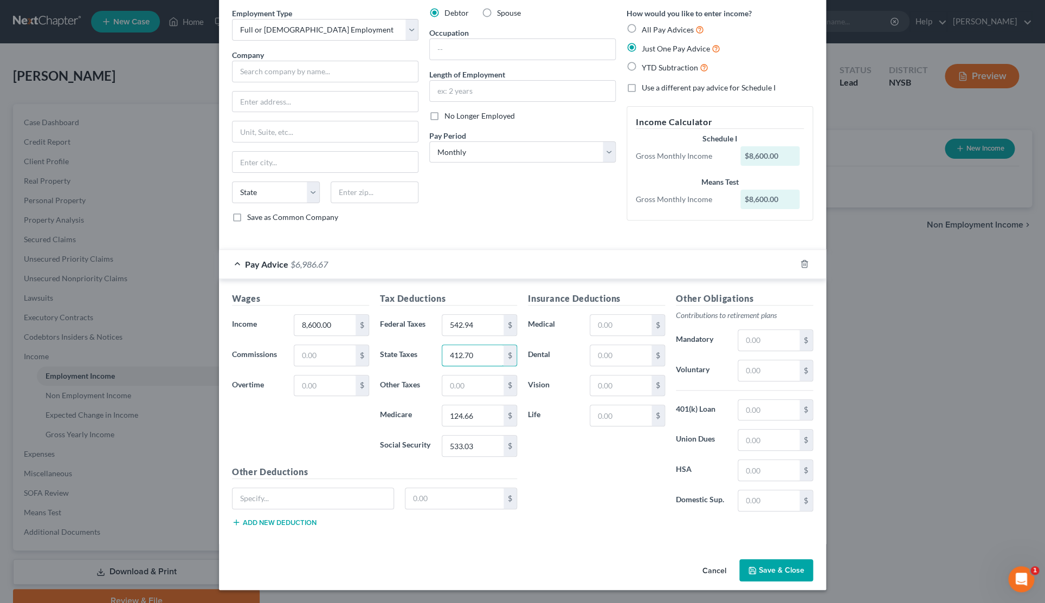
type input "412.70"
click at [762, 345] on input "text" at bounding box center [768, 340] width 61 height 21
type input "488.60"
click at [611, 327] on input "text" at bounding box center [620, 325] width 61 height 21
type input "756.51"
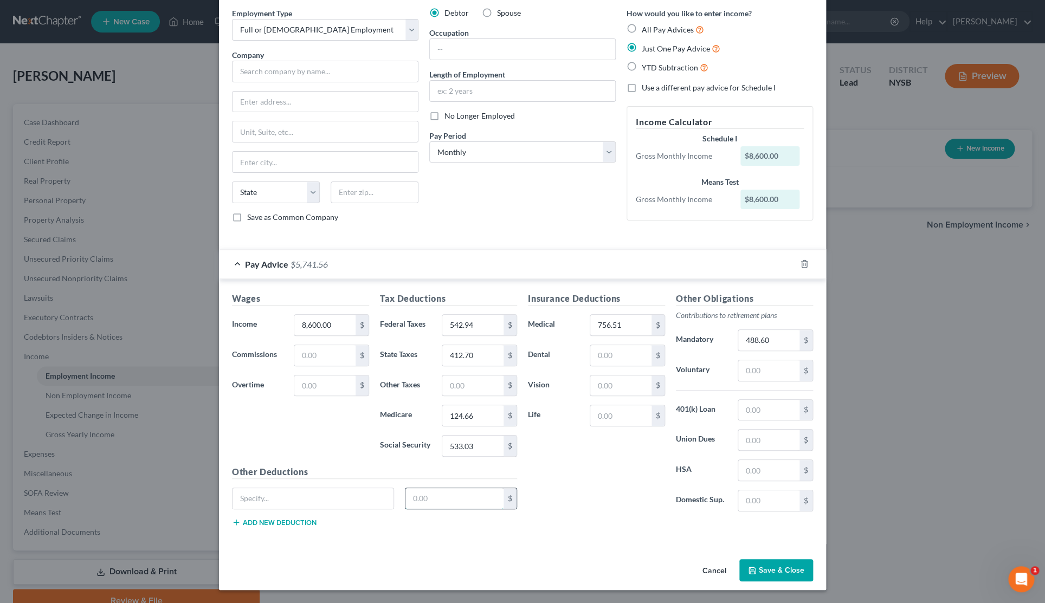
click at [436, 500] on input "text" at bounding box center [454, 498] width 99 height 21
type input "49.84"
click at [326, 492] on input "text" at bounding box center [312, 498] width 161 height 21
type input "Long Term Disability9.10"
click at [616, 417] on input "text" at bounding box center [620, 415] width 61 height 21
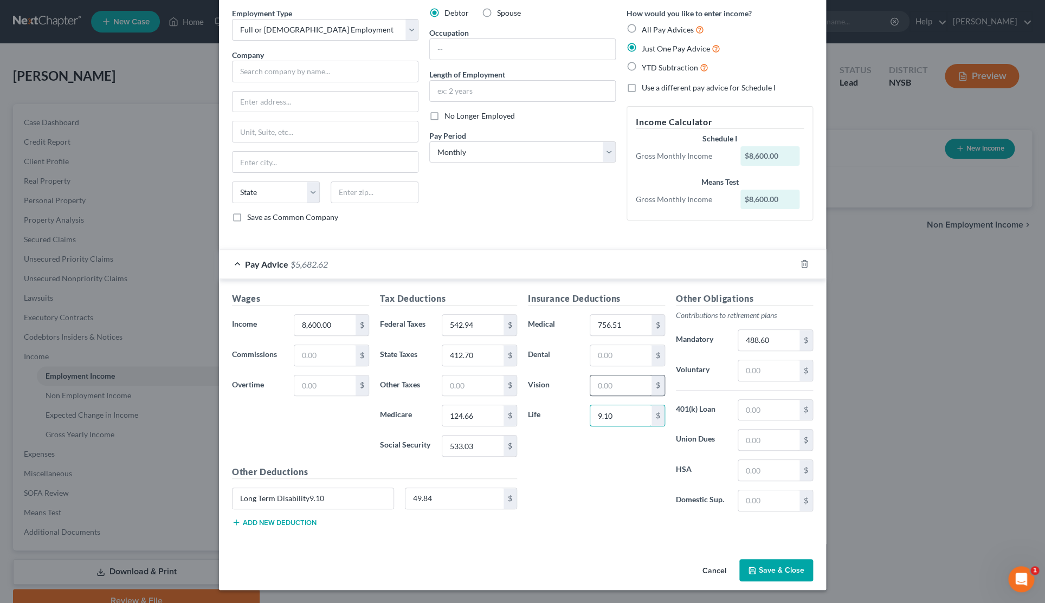
type input "9.10"
click at [625, 380] on input "text" at bounding box center [620, 386] width 61 height 21
click at [244, 520] on button "Add new deduction" at bounding box center [274, 522] width 85 height 9
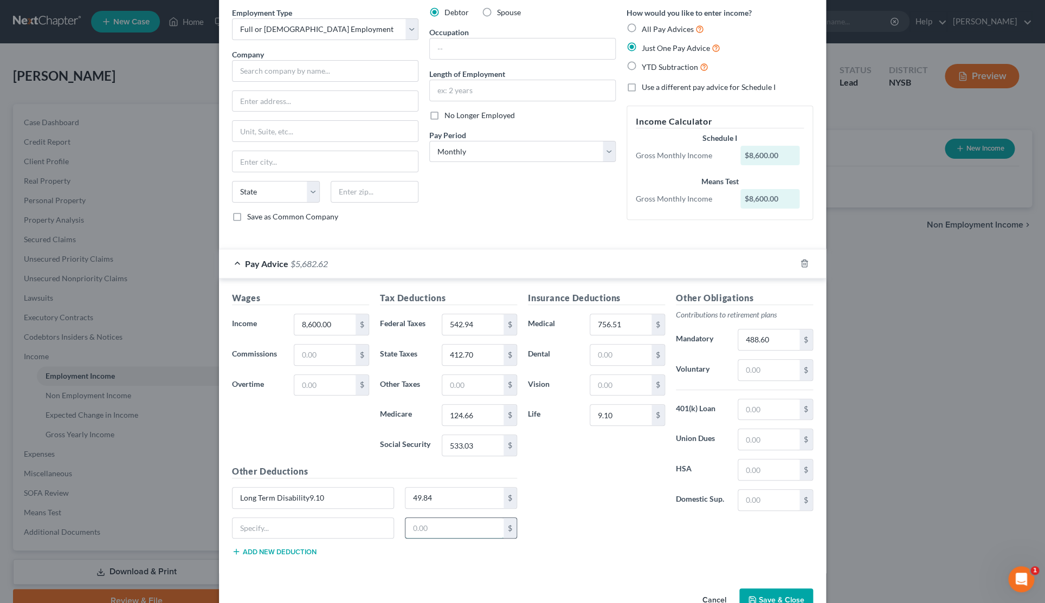
click at [431, 533] on input "text" at bounding box center [454, 528] width 99 height 21
type input "91.54"
click at [341, 518] on div "Long Term Disability9.10 49.84 $" at bounding box center [375, 502] width 296 height 30
click at [345, 527] on input "text" at bounding box center [312, 528] width 161 height 21
type input "Disability"
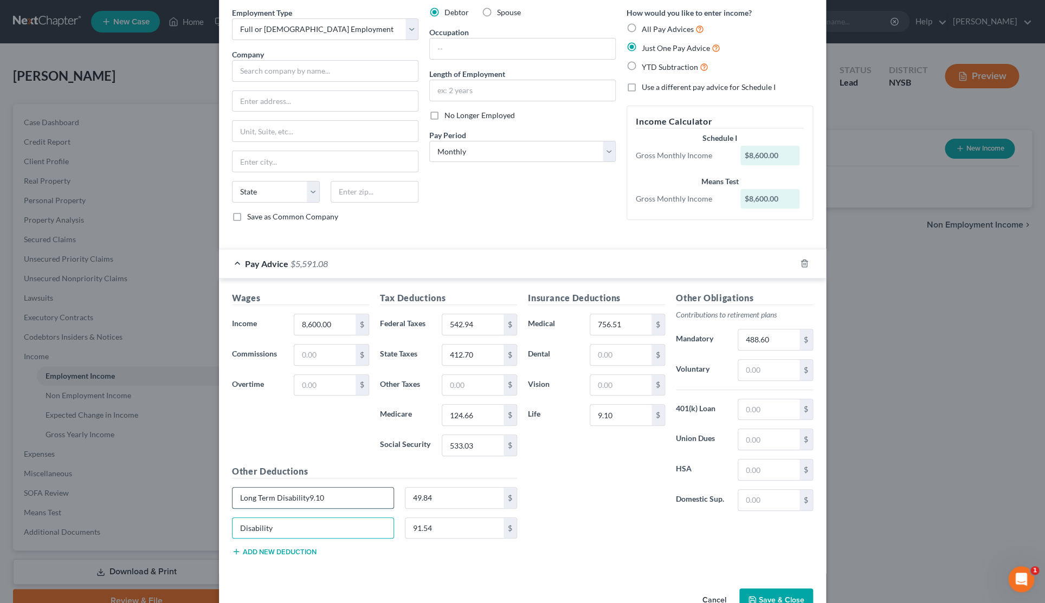
click at [359, 502] on input "Long Term Disability9.10" at bounding box center [312, 498] width 161 height 21
type input "Long Term Disability"
click at [747, 442] on input "text" at bounding box center [768, 439] width 61 height 21
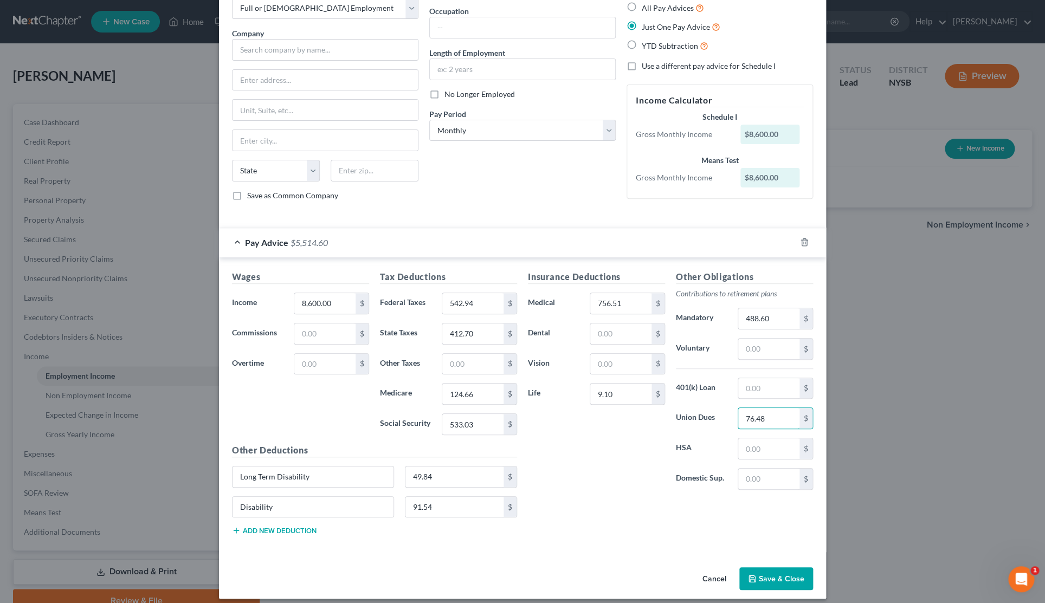
scroll to position [73, 0]
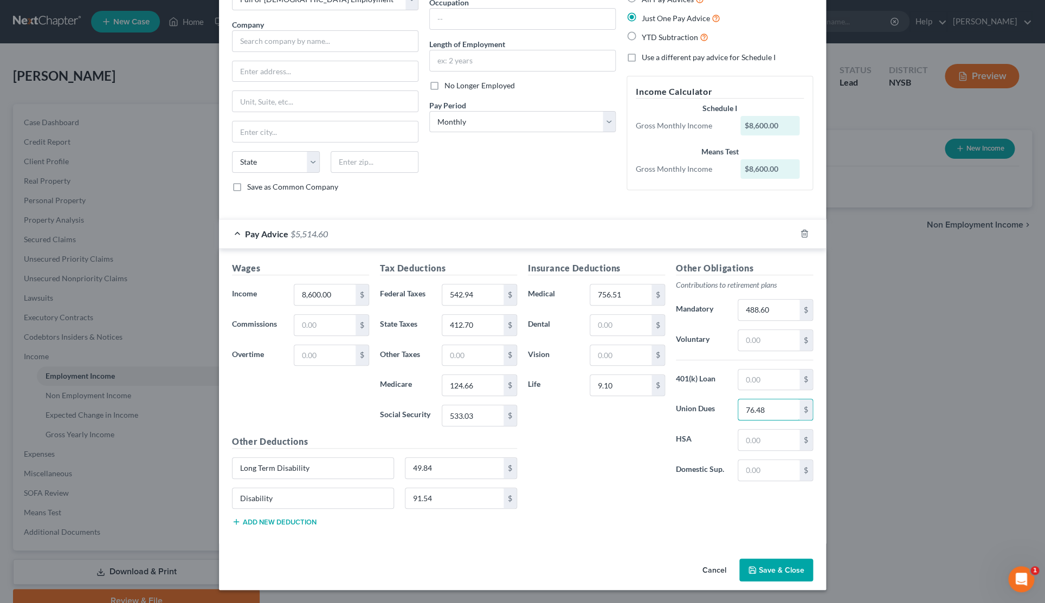
type input "76.48"
click at [790, 566] on button "Save & Close" at bounding box center [776, 570] width 74 height 23
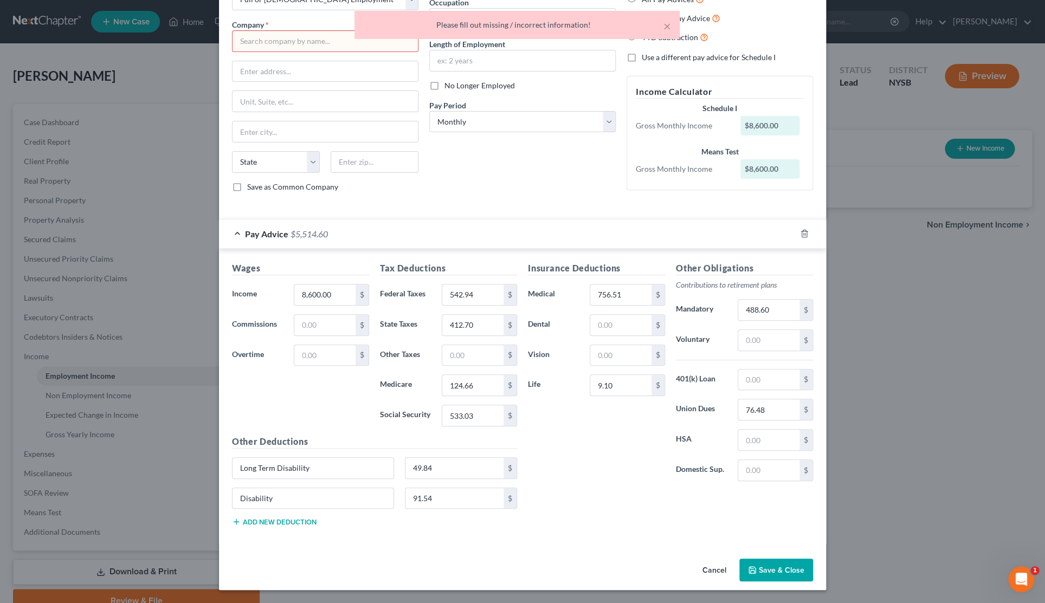
click at [437, 191] on div "Debtor Spouse Occupation Length of Employment No Longer Employed Pay Period * S…" at bounding box center [522, 89] width 197 height 224
click at [335, 48] on input "text" at bounding box center [325, 41] width 186 height 22
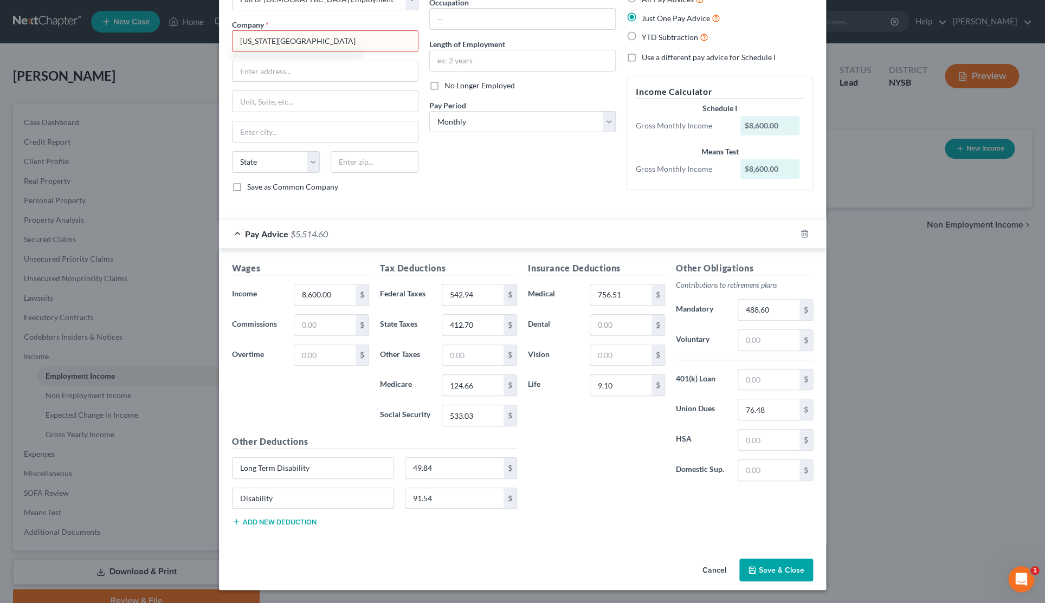
type input "[US_STATE][GEOGRAPHIC_DATA]"
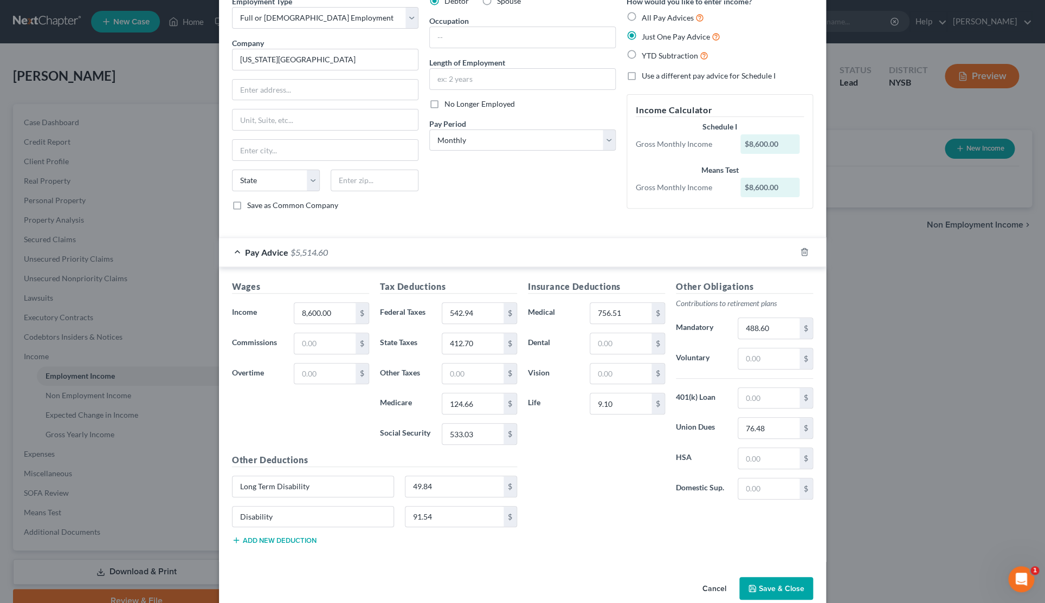
scroll to position [27, 0]
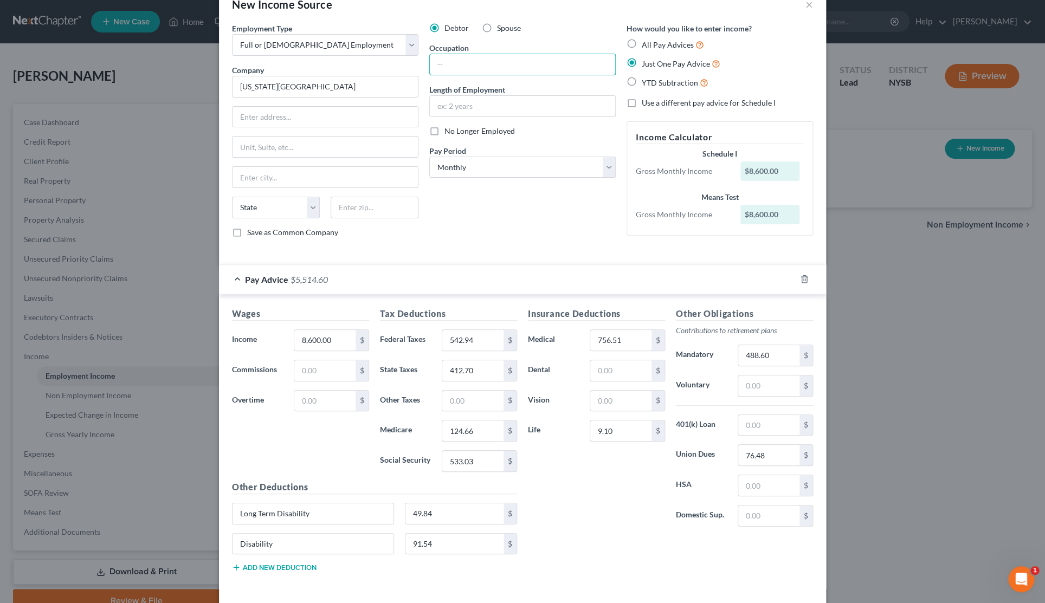
click at [473, 69] on input "text" at bounding box center [522, 64] width 185 height 21
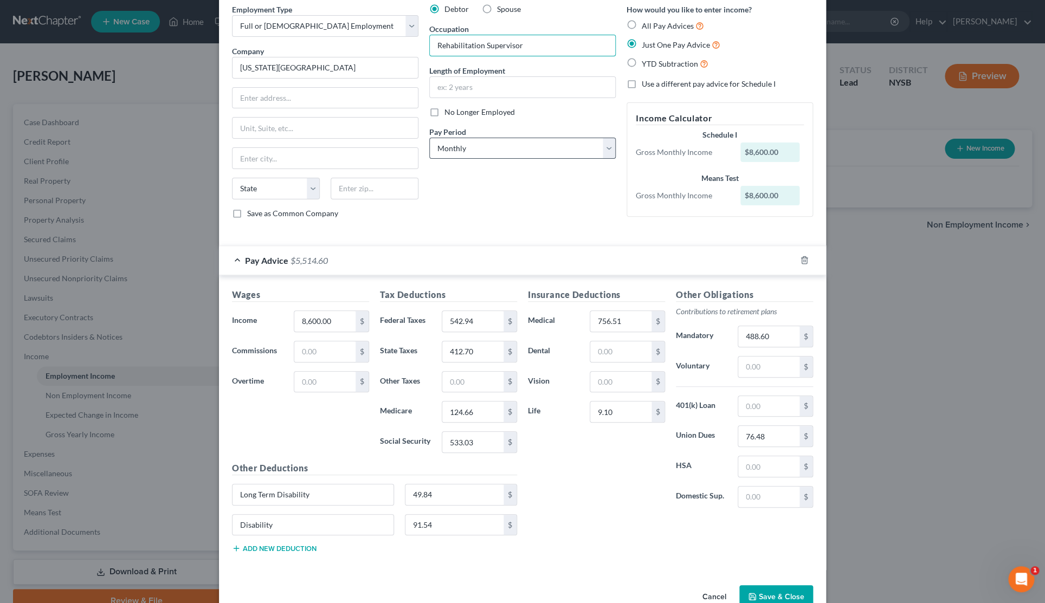
scroll to position [73, 0]
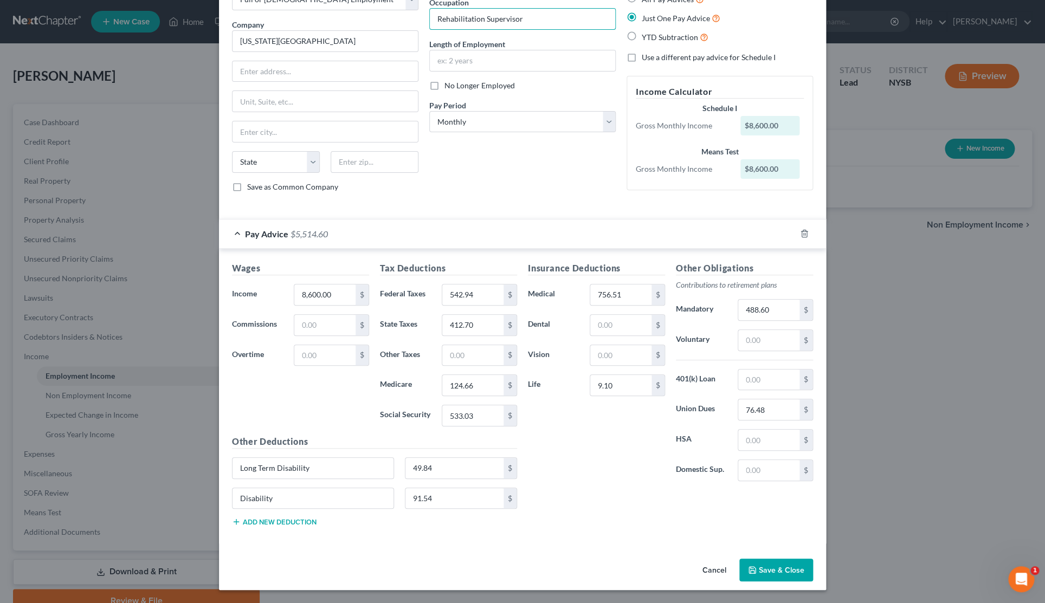
type input "Rehabilitation Supervisor"
click at [762, 565] on button "Save & Close" at bounding box center [776, 570] width 74 height 23
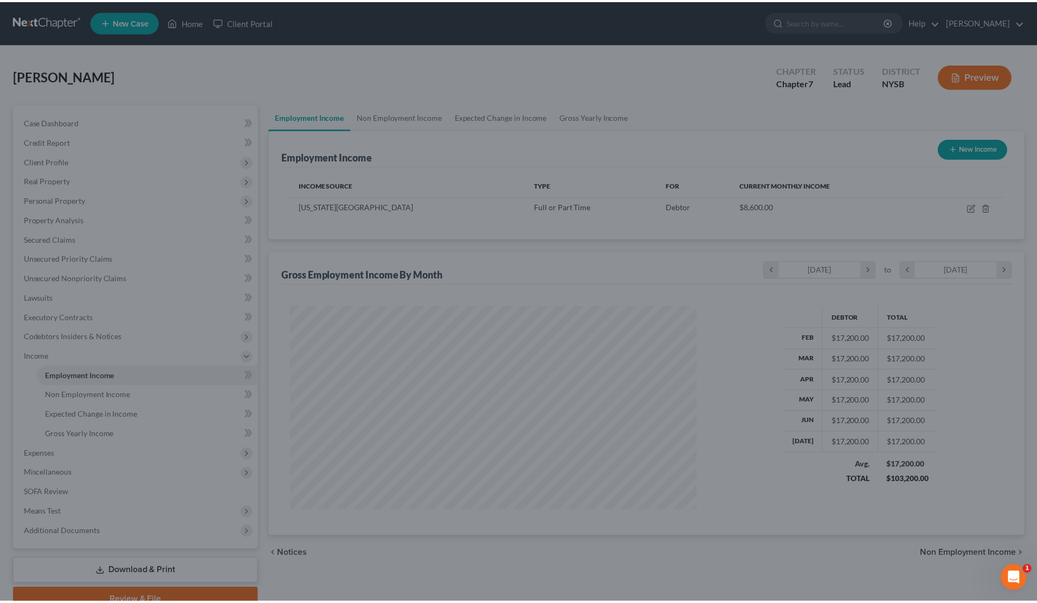
scroll to position [203, 428]
